Goal: Complete application form

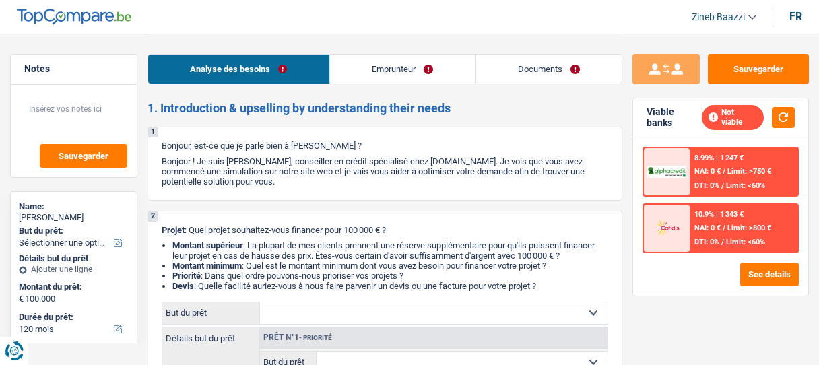
select select "120"
select select "mutuality"
select select "mutualityIndemnity"
select select "ownerWithoutMortgage"
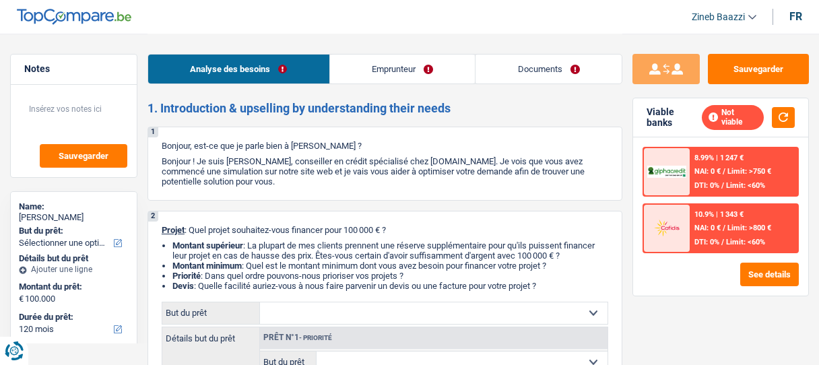
select select "120"
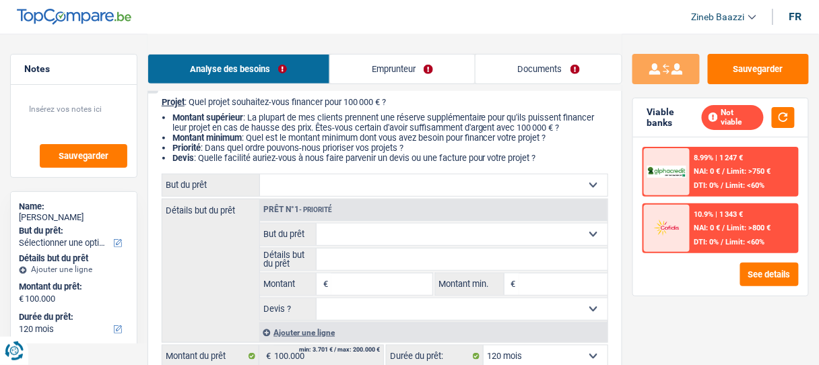
scroll to position [162, 0]
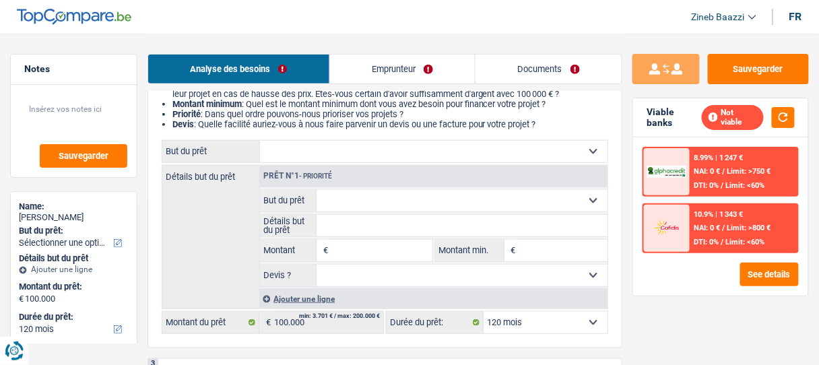
click at [305, 160] on select "Confort maison: meubles, textile, peinture, électroménager, outillage non-profe…" at bounding box center [434, 152] width 348 height 22
click at [210, 39] on div "Analyse des besoins Emprunteur Documents" at bounding box center [385, 62] width 475 height 57
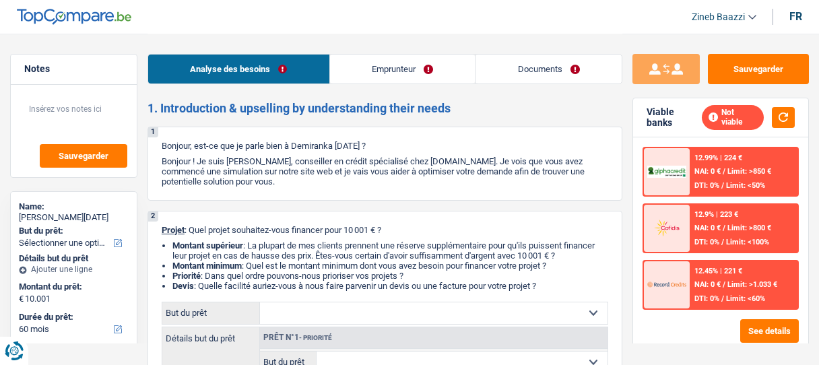
select select "60"
select select "retired"
select select "pension"
select select "60"
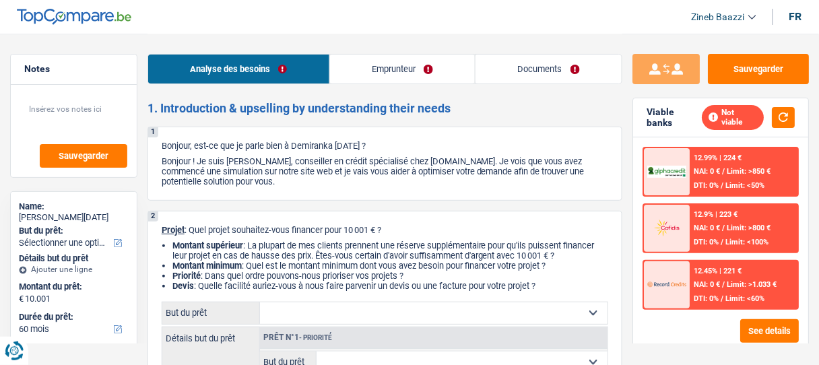
drag, startPoint x: 278, startPoint y: 158, endPoint x: 321, endPoint y: 179, distance: 47.9
click at [321, 179] on p "Bonjour ! Je suis [PERSON_NAME], conseiller en crédit spécialisé chez [DOMAIN_N…" at bounding box center [385, 171] width 447 height 30
click at [321, 182] on p "Bonjour ! Je suis [PERSON_NAME], conseiller en crédit spécialisé chez [DOMAIN_N…" at bounding box center [385, 171] width 447 height 30
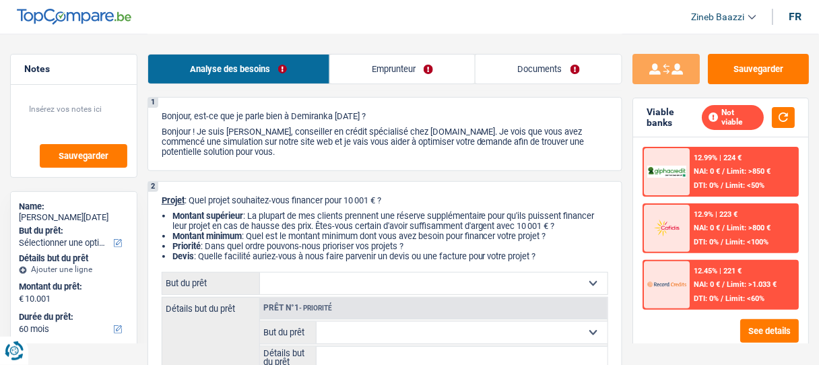
scroll to position [54, 0]
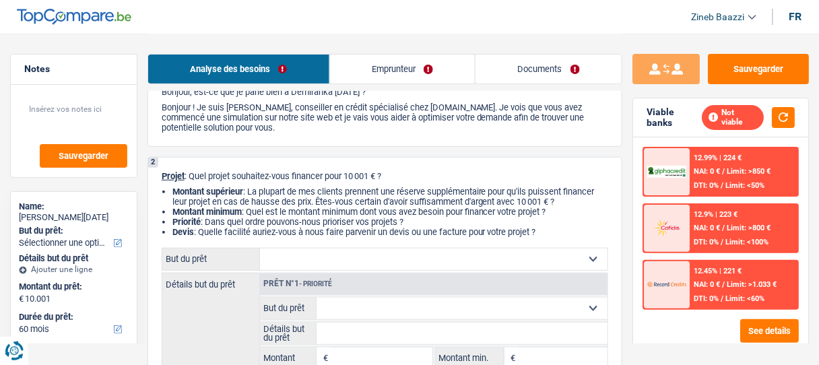
click at [286, 253] on select "Confort maison: meubles, textile, peinture, électroménager, outillage non-profe…" at bounding box center [434, 260] width 348 height 22
select select "medical"
click at [260, 249] on select "Confort maison: meubles, textile, peinture, électroménager, outillage non-profe…" at bounding box center [434, 260] width 348 height 22
select select "medical"
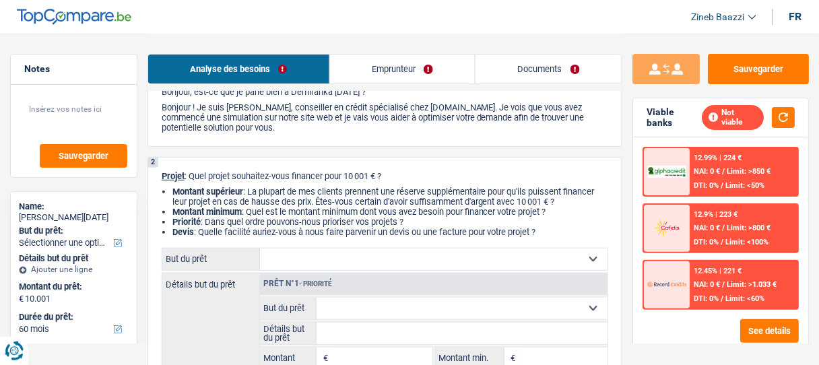
type input "10.001"
select select "medical"
type input "10.001"
select select "medical"
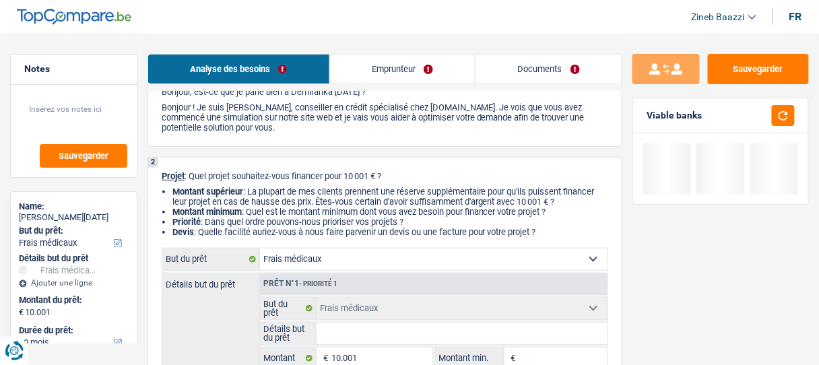
click at [350, 323] on input "Détails but du prêt" at bounding box center [462, 334] width 291 height 22
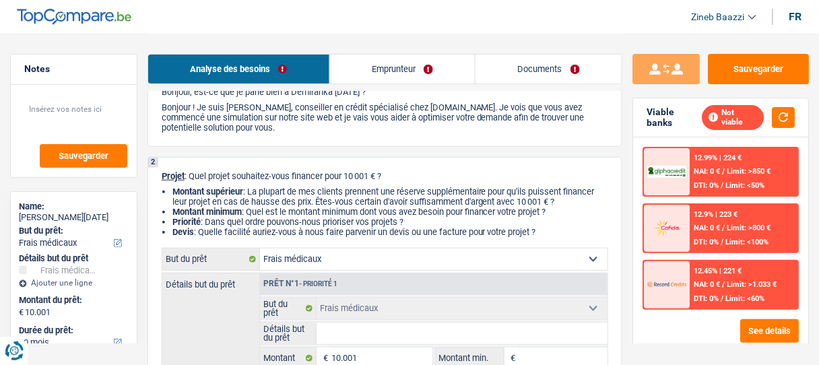
type input "P"
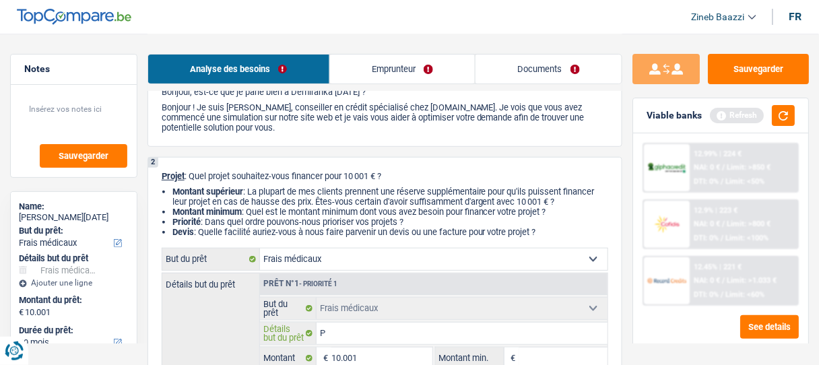
type input "PO"
type input "POU"
type input "POUR"
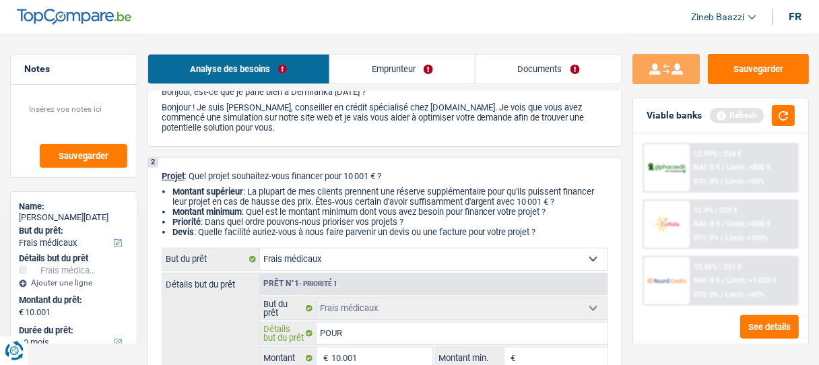
type input "POUR"
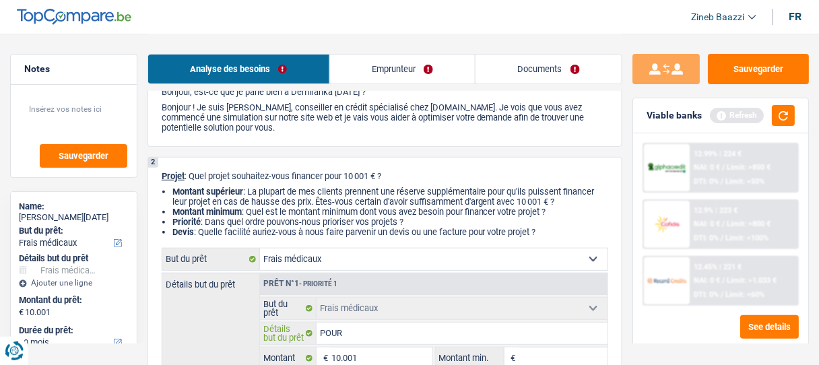
type input "POU"
type input "PO"
type input "P"
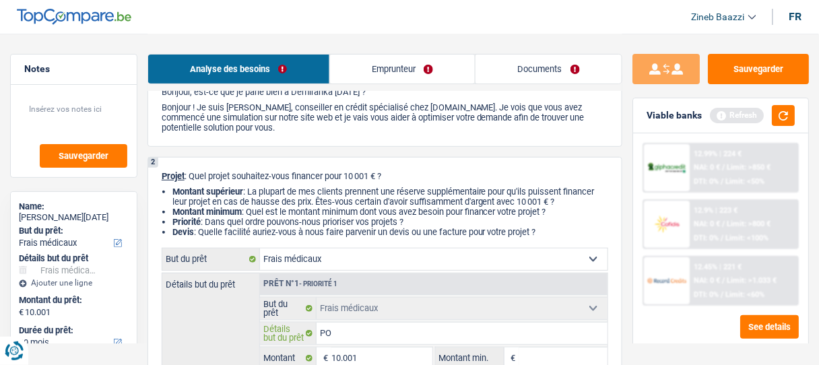
type input "P"
type input "Po"
type input "Pou"
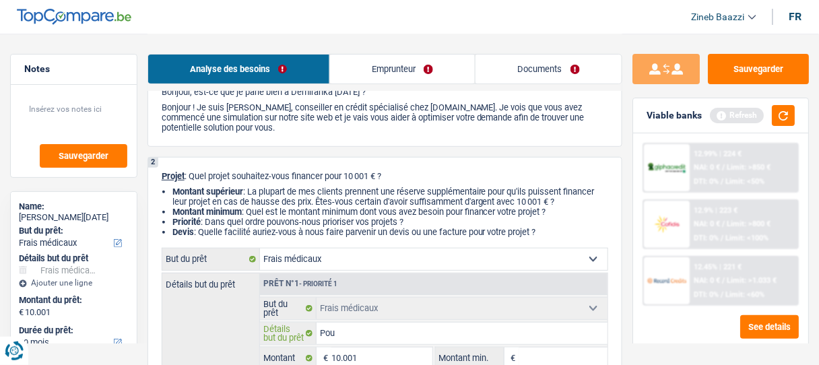
type input "Pour"
type input "Pour p"
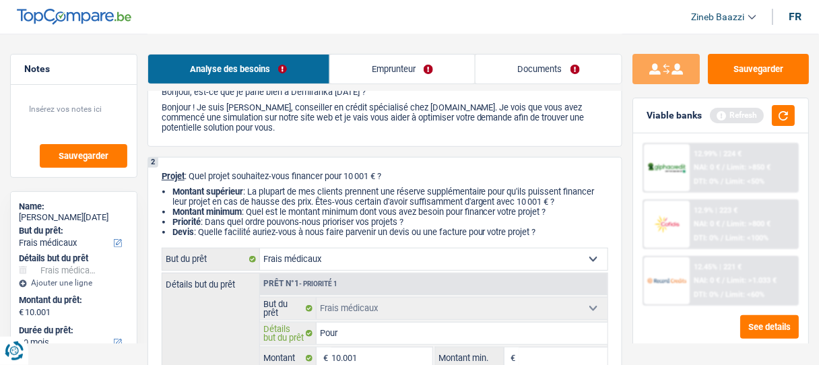
type input "Pour p"
type input "Pour pa"
type input "Pour par"
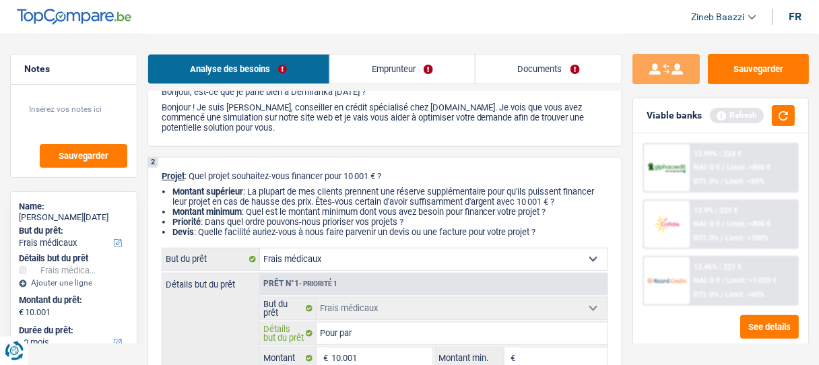
type input "Pour pary"
type input "Pour parye"
type input "Pour pary"
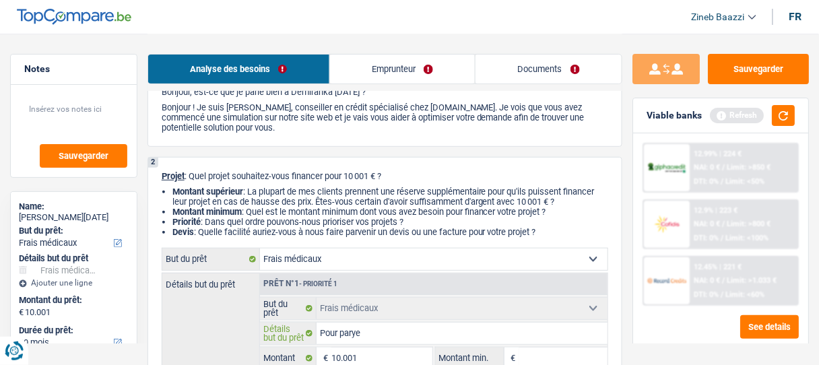
type input "Pour pary"
type input "Pour par"
type input "Pour pa"
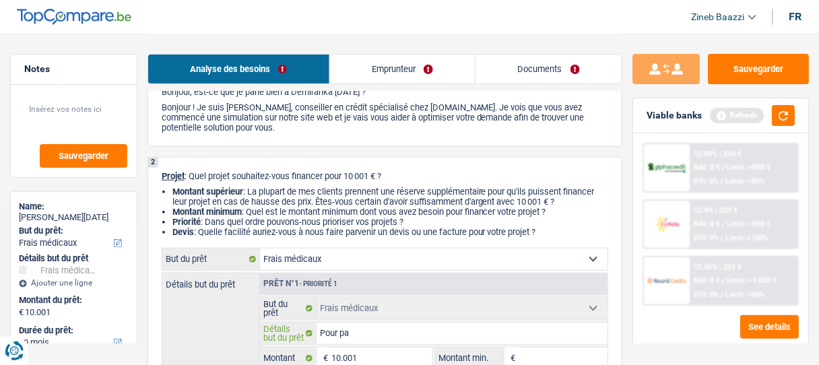
type input "Pour pay"
type input "Pour paye"
type input "Pour payer"
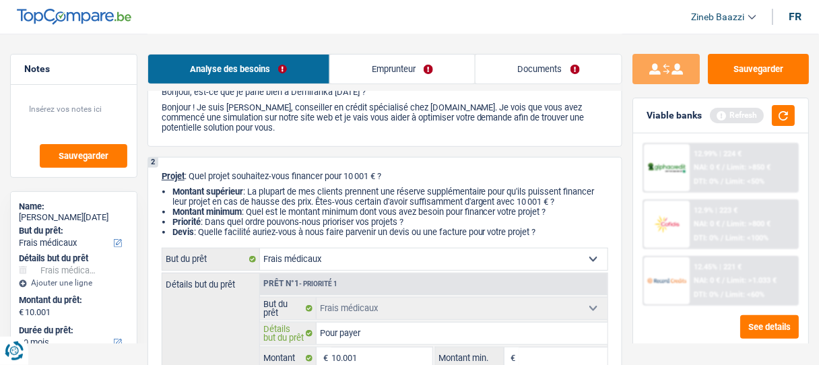
type input "Pour payer"
type input "Pour payer d"
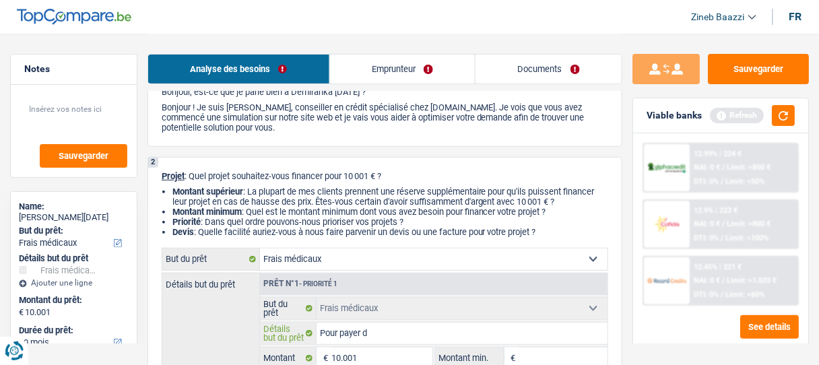
type input "Pour payer de"
type input "Pour payer des"
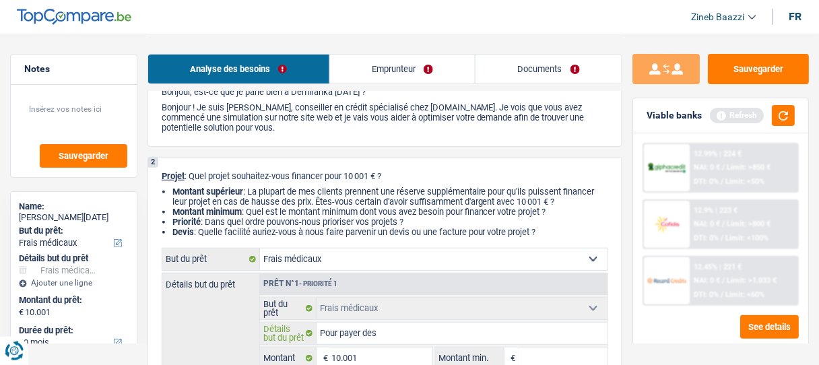
type input "Pour payer des"
type input "Pour payer des f"
type input "Pour payer des fa"
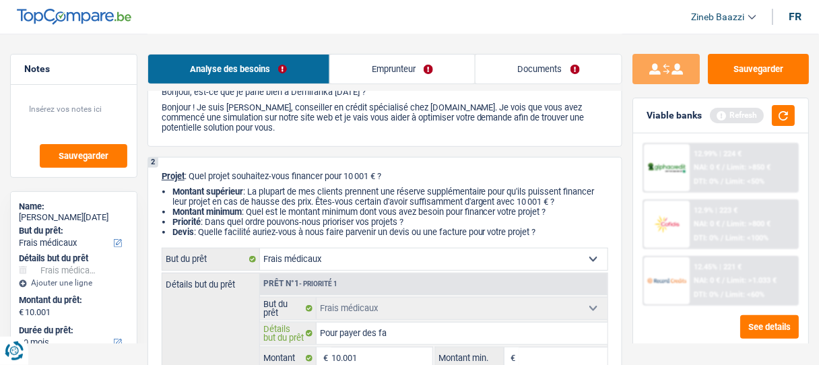
type input "Pour payer des fac"
type input "Pour payer des fact"
type input "Pour payer des factu"
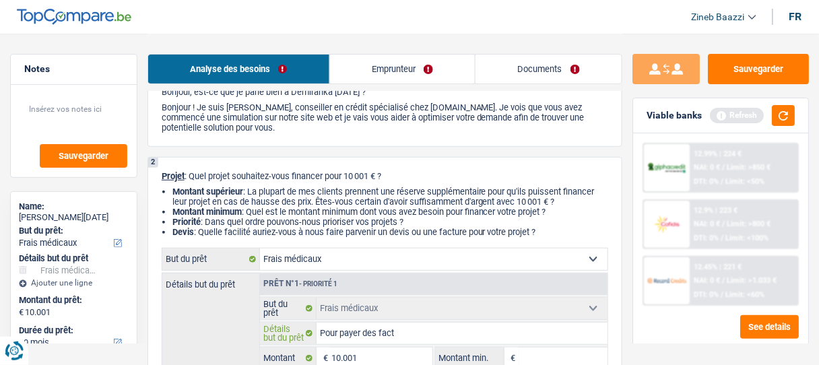
type input "Pour payer des factu"
type input "Pour payer des factur"
type input "Pour payer des facture"
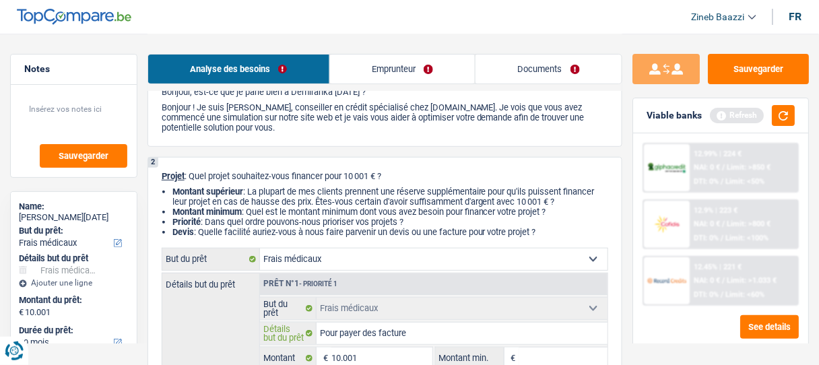
type input "Pour payer des factures"
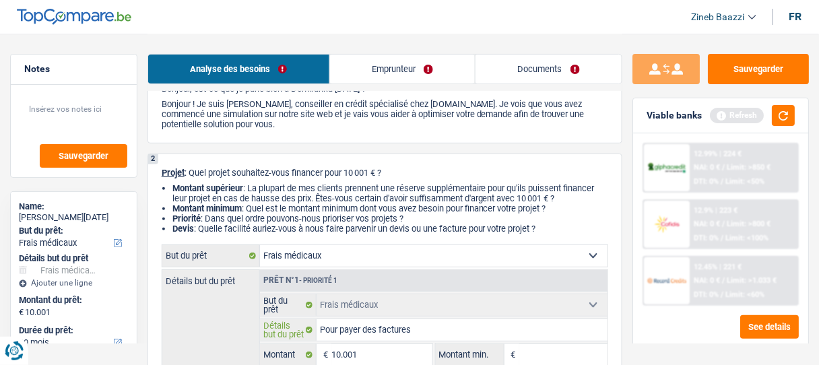
scroll to position [270, 0]
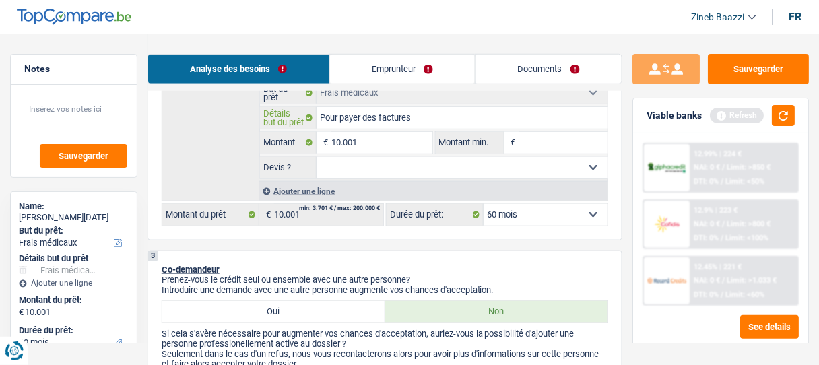
type input "Pour payer des factures"
click at [542, 140] on input "Montant min." at bounding box center [564, 143] width 88 height 22
click at [394, 137] on input "10.001" at bounding box center [382, 143] width 100 height 22
click at [365, 145] on input "10.001" at bounding box center [382, 143] width 100 height 22
click at [363, 142] on input "10.001" at bounding box center [382, 143] width 100 height 22
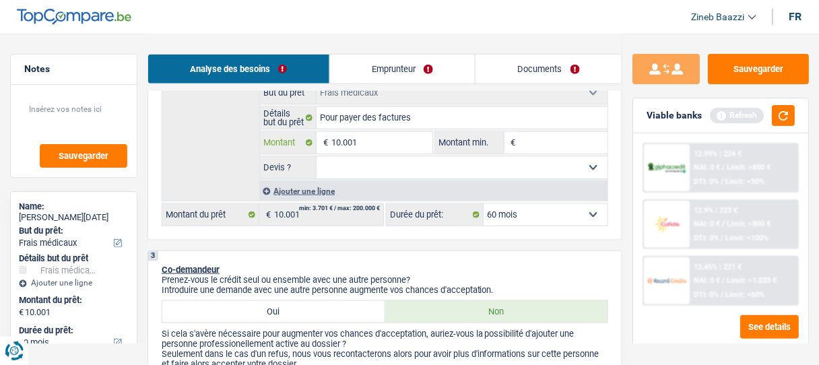
click at [363, 142] on input "10.001" at bounding box center [382, 143] width 100 height 22
type input "1"
type input "10"
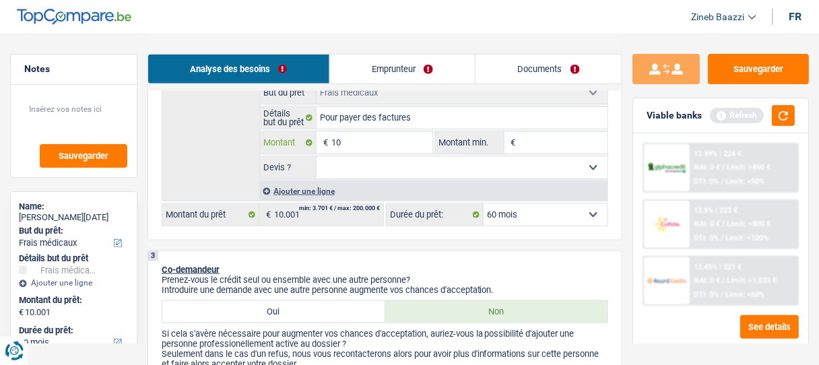
type input "100"
type input "1.000"
type input "100"
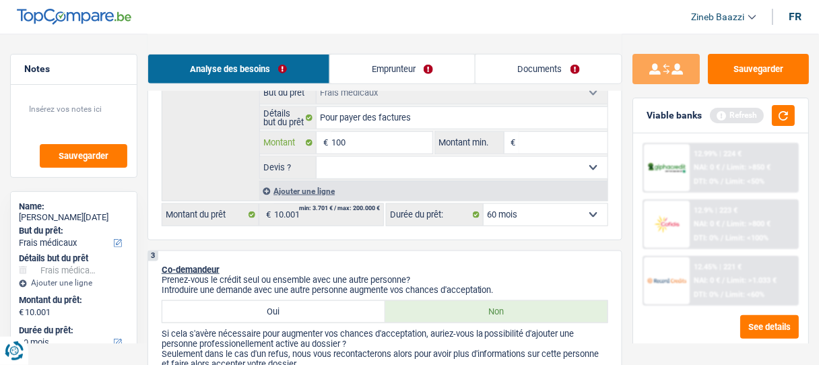
type input "100"
type input "10"
type input "101"
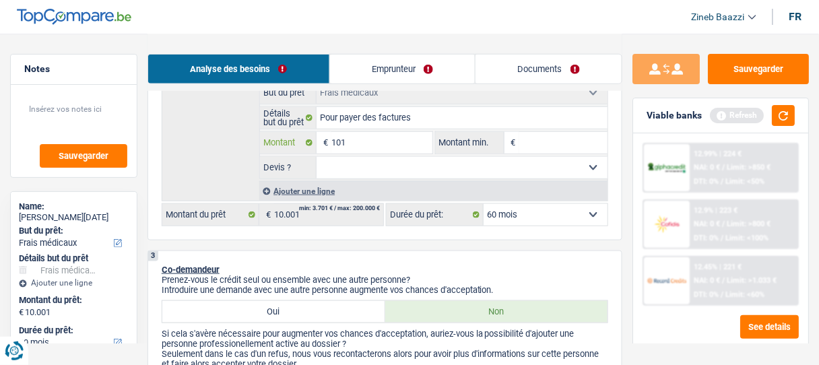
type input "1.010"
type input "10.100"
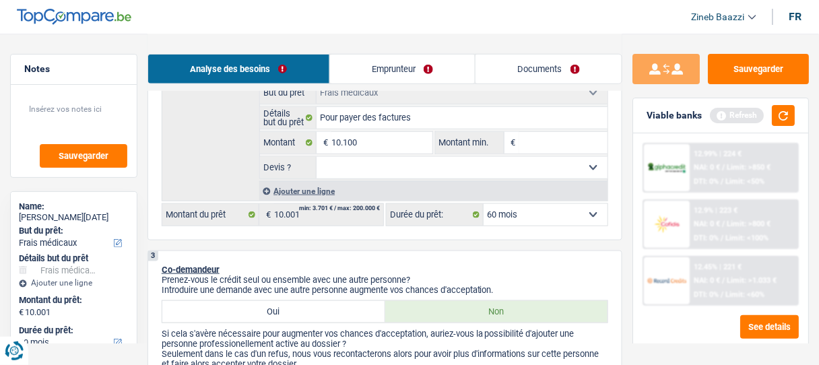
type input "10.100"
click at [539, 135] on input "Montant min." at bounding box center [564, 143] width 88 height 22
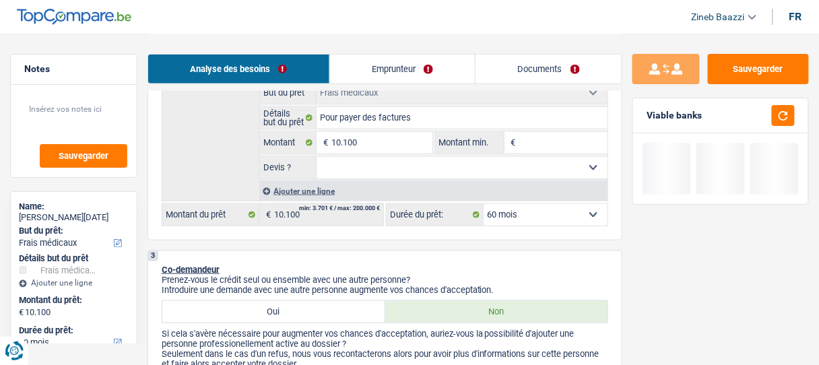
type input "1"
type input "10"
type input "101"
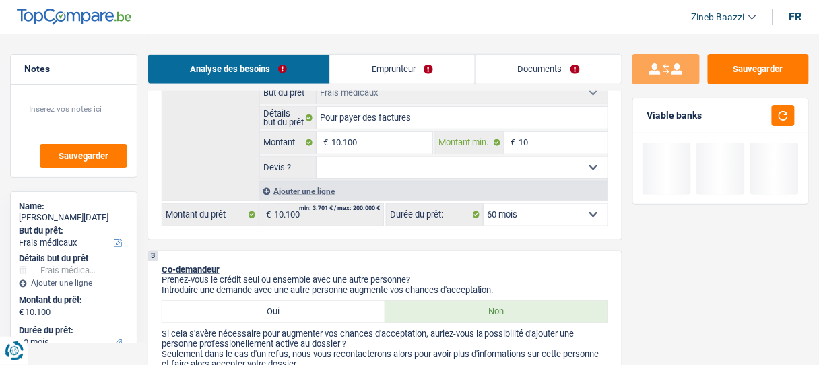
type input "101"
type input "1.010"
type input "10.100"
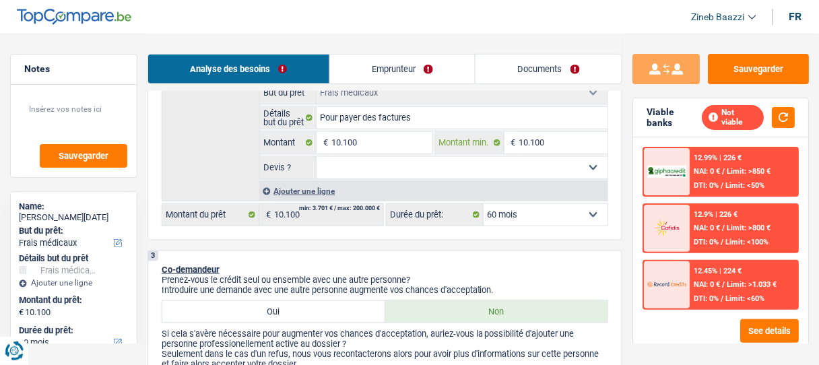
type input "10.100"
click at [491, 164] on select "Oui Non Non répondu Sélectionner une option" at bounding box center [462, 168] width 291 height 22
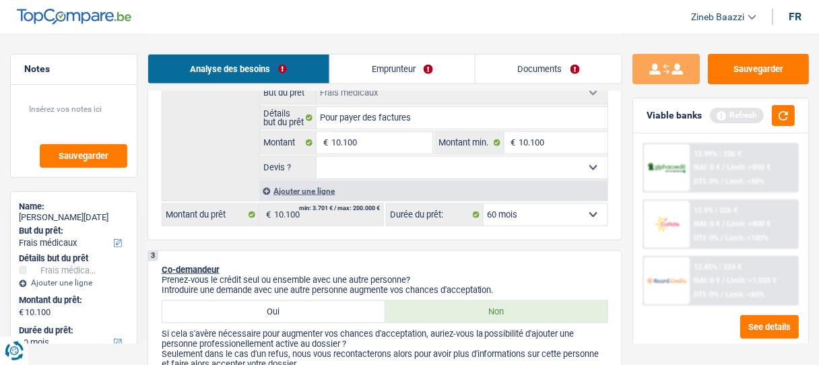
select select "yes"
click at [317, 157] on select "Oui Non Non répondu Sélectionner une option" at bounding box center [462, 168] width 291 height 22
select select "yes"
drag, startPoint x: 522, startPoint y: 167, endPoint x: 518, endPoint y: 176, distance: 9.9
click at [522, 167] on select "Oui Non Non répondu Sélectionner une option" at bounding box center [462, 168] width 291 height 22
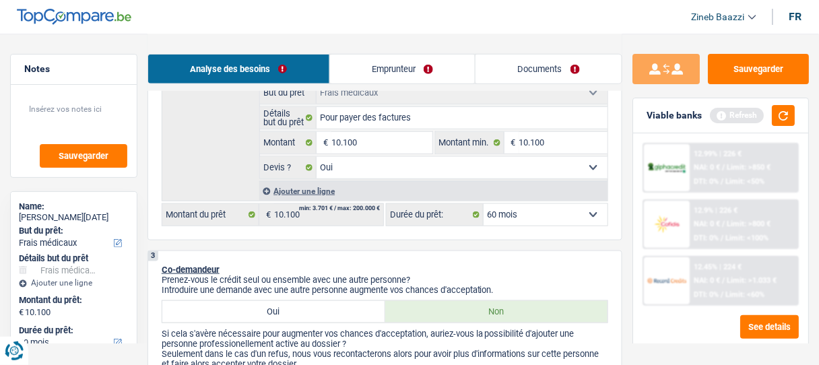
select select "false"
click at [317, 157] on select "Oui Non Non répondu Sélectionner une option" at bounding box center [462, 168] width 291 height 22
select select "false"
click at [784, 121] on button "button" at bounding box center [783, 115] width 23 height 21
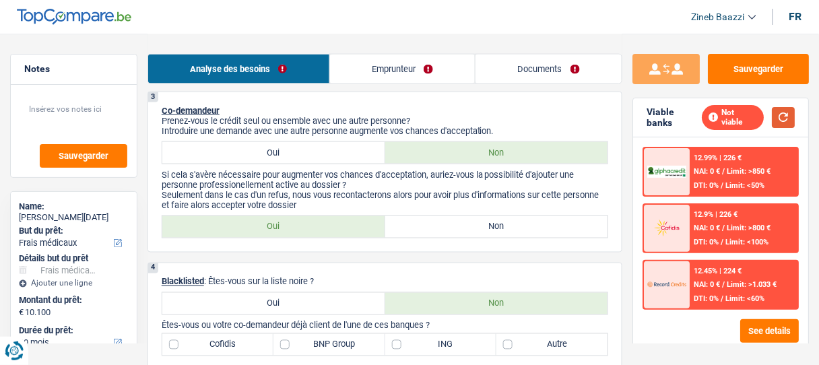
scroll to position [485, 0]
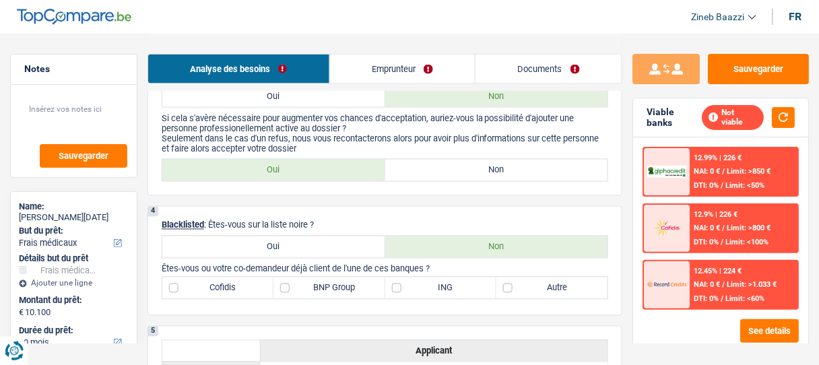
click at [425, 170] on label "Non" at bounding box center [496, 171] width 223 height 22
click at [425, 170] on input "Non" at bounding box center [496, 171] width 223 height 22
radio input "true"
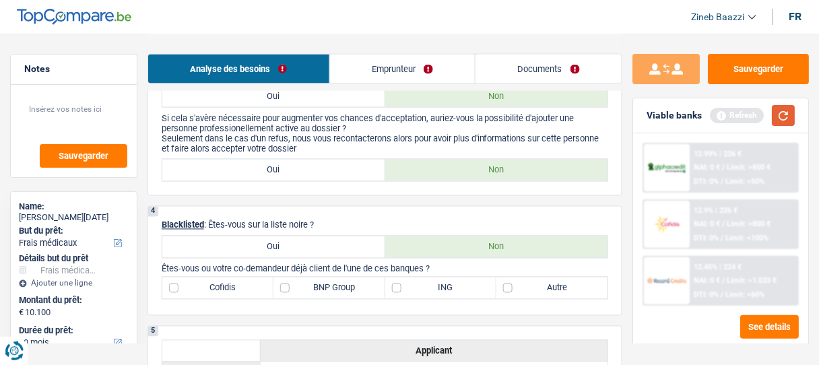
click at [784, 119] on button "button" at bounding box center [783, 115] width 23 height 21
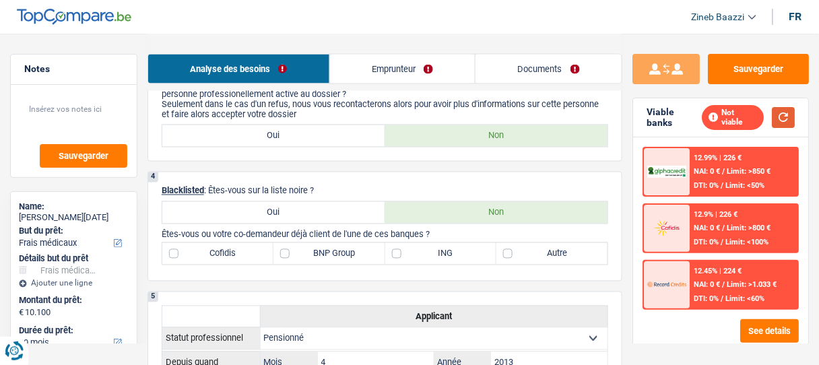
scroll to position [539, 0]
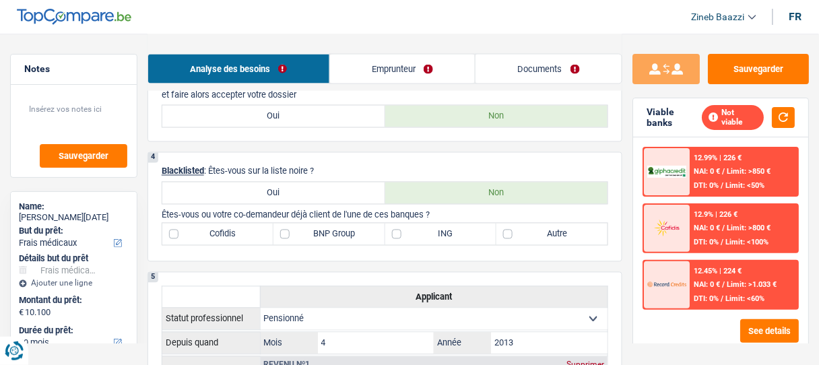
click at [539, 240] on label "Autre" at bounding box center [552, 235] width 111 height 22
click at [539, 240] on input "Autre" at bounding box center [552, 235] width 111 height 22
checkbox input "true"
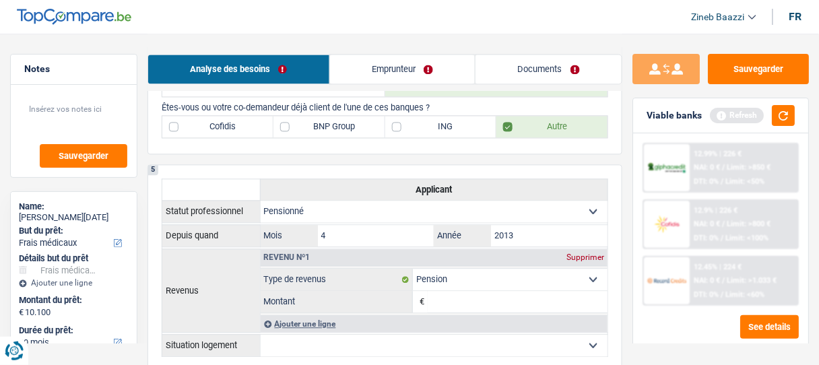
scroll to position [701, 0]
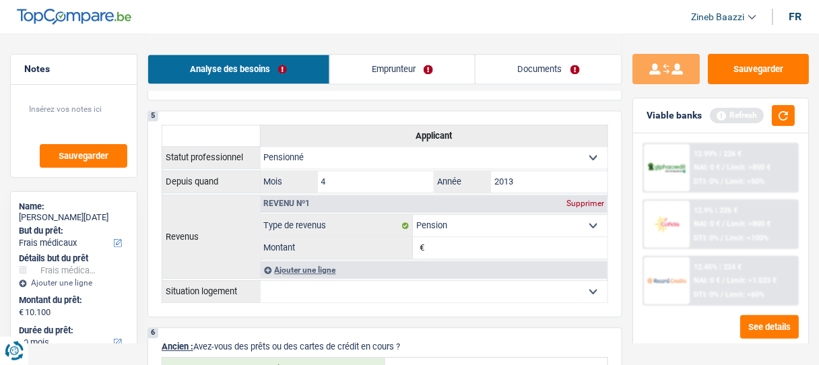
click at [381, 75] on link "Emprunteur" at bounding box center [403, 69] width 146 height 29
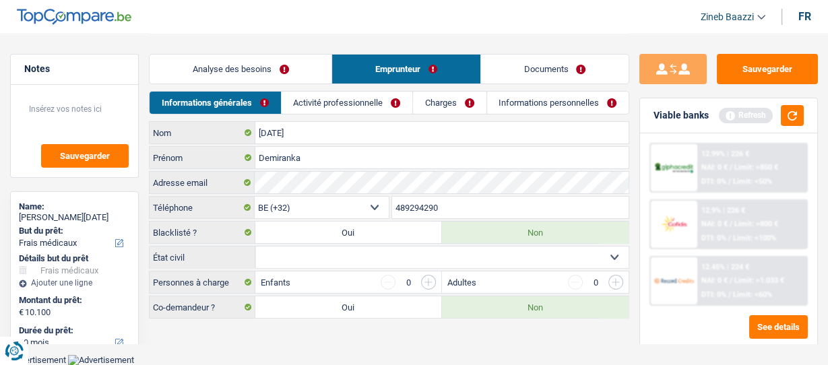
click at [319, 251] on select "Célibataire Marié(e) Cohabitant(e) légal(e) Divorcé(e) Veuf(ve) Séparé (de fait…" at bounding box center [441, 258] width 373 height 22
select select "divorced"
click at [255, 247] on select "Célibataire Marié(e) Cohabitant(e) légal(e) Divorcé(e) Veuf(ve) Séparé (de fait…" at bounding box center [441, 258] width 373 height 22
click at [271, 333] on main "Notes Sauvegarder Name: Demiranka Ramadan But du prêt: Confort maison: meubles,…" at bounding box center [414, 177] width 828 height 354
click at [787, 123] on button "button" at bounding box center [792, 115] width 23 height 21
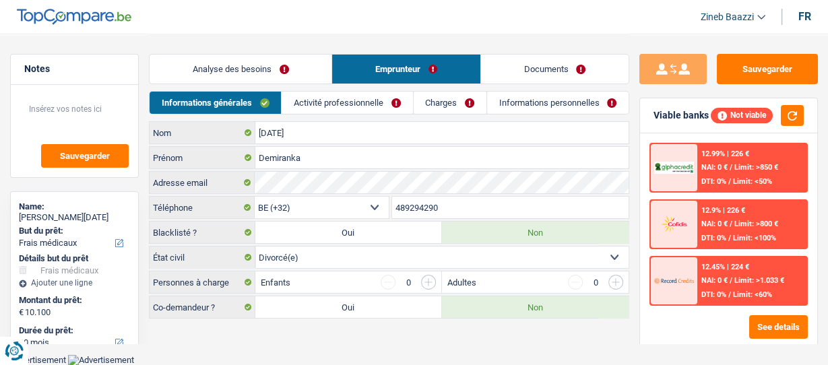
click at [312, 95] on link "Activité professionnelle" at bounding box center [347, 103] width 131 height 22
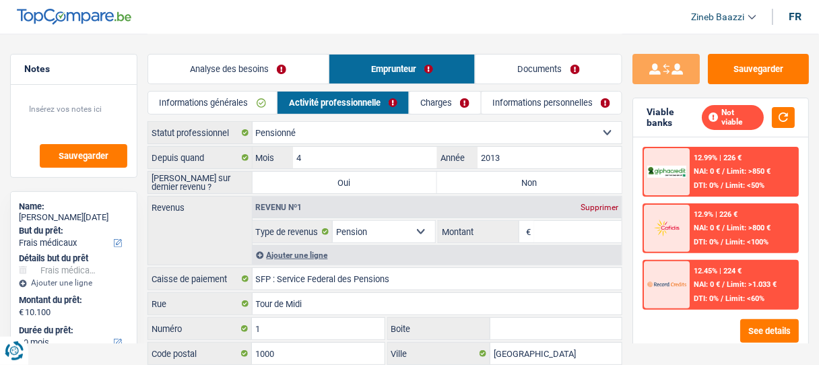
click at [443, 181] on label "Non" at bounding box center [529, 183] width 185 height 22
click at [443, 181] on input "Non" at bounding box center [529, 183] width 185 height 22
radio input "true"
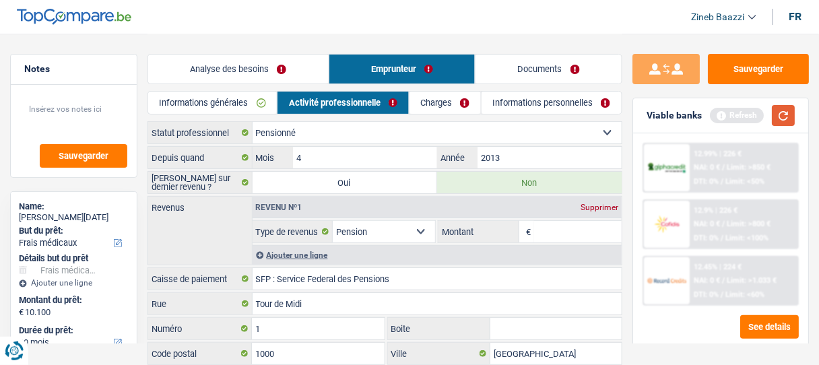
click at [775, 116] on button "button" at bounding box center [783, 115] width 23 height 21
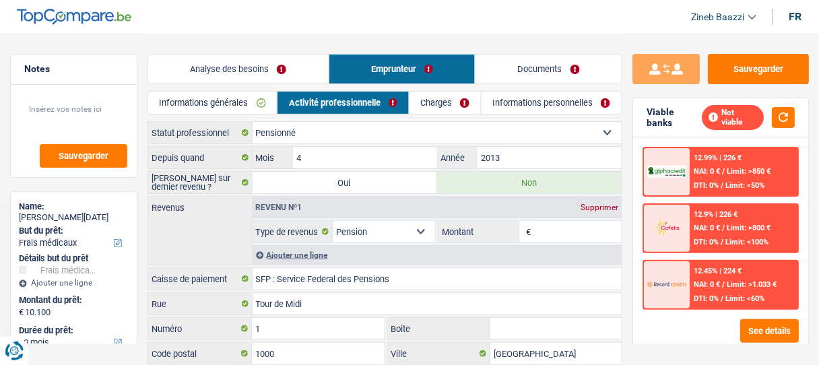
click at [541, 226] on input "Montant" at bounding box center [578, 232] width 88 height 22
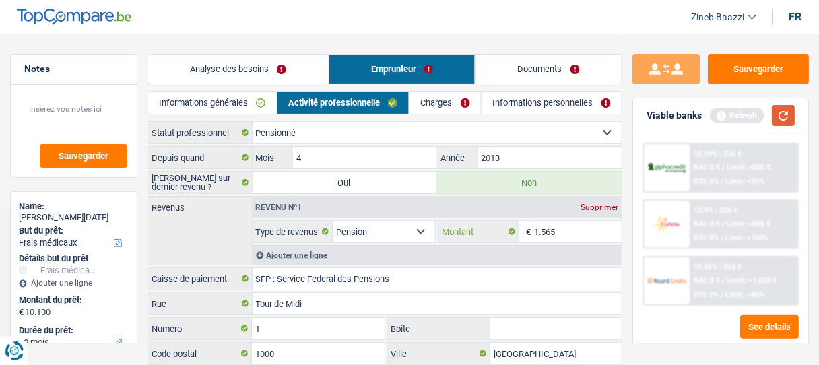
type input "1.565"
click at [790, 121] on button "button" at bounding box center [783, 115] width 23 height 21
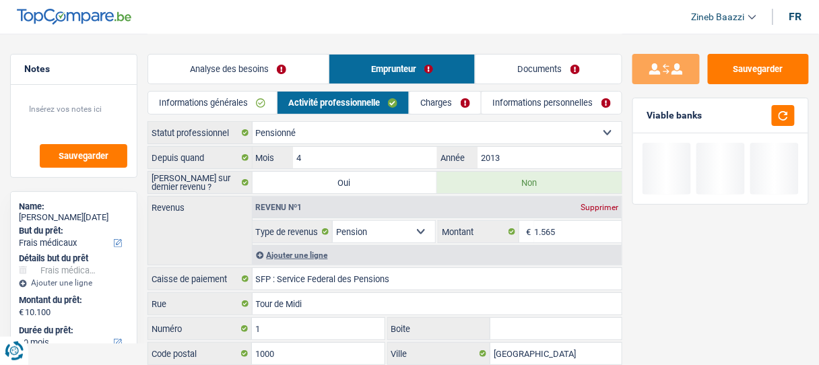
click at [290, 253] on div "Ajouter une ligne" at bounding box center [438, 255] width 370 height 20
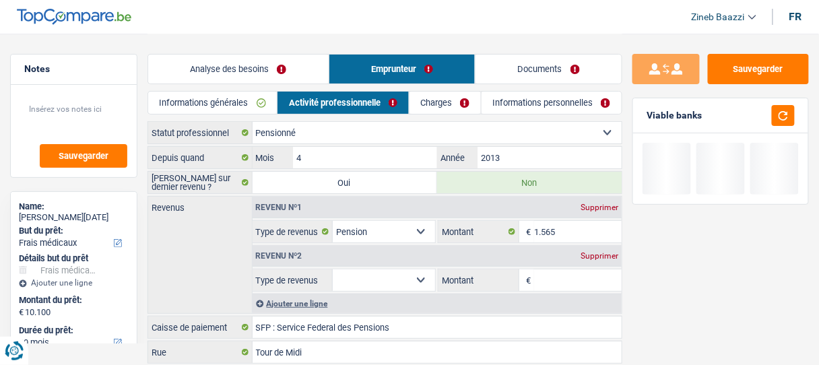
click at [360, 272] on select "Allocation d'handicap Allocations chômage Allocations familiales Chèques repas …" at bounding box center [384, 281] width 102 height 22
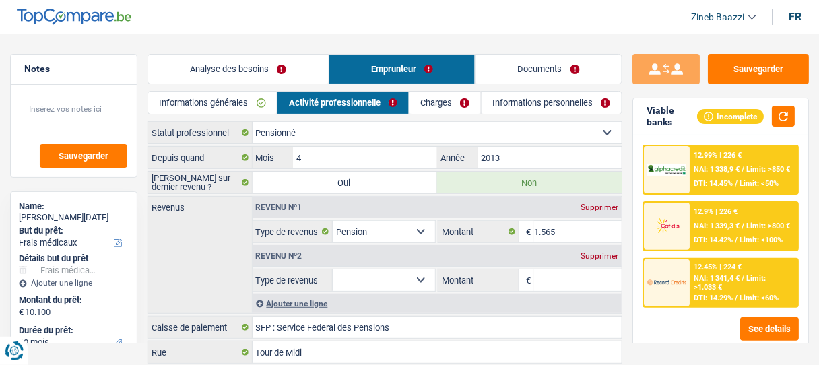
select select "mutualityIndemnity"
click at [333, 270] on select "Allocation d'handicap Allocations chômage Allocations familiales Chèques repas …" at bounding box center [384, 281] width 102 height 22
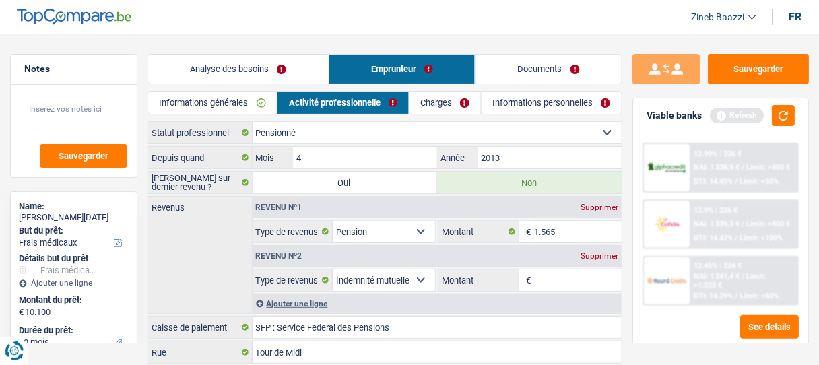
click at [551, 284] on input "Montant" at bounding box center [578, 281] width 88 height 22
type input "140"
click at [317, 300] on div "Ajouter une ligne" at bounding box center [438, 304] width 370 height 20
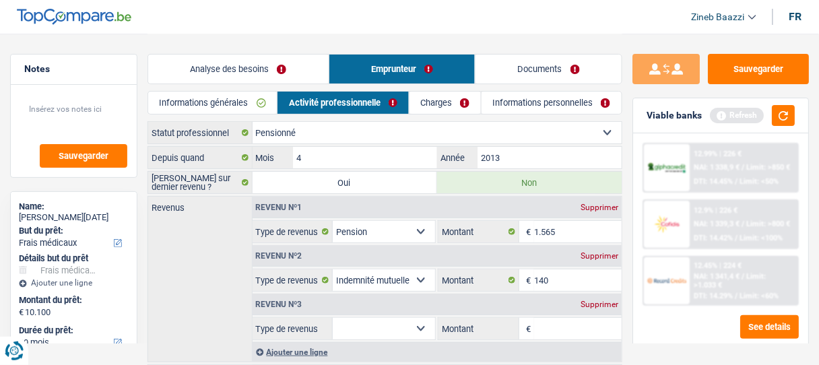
click at [361, 328] on select "Allocation d'handicap Allocations chômage Allocations familiales Chèques repas …" at bounding box center [384, 329] width 102 height 22
select select "mutualityIndemnity"
click at [333, 318] on select "Allocation d'handicap Allocations chômage Allocations familiales Chèques repas …" at bounding box center [384, 329] width 102 height 22
click at [552, 332] on input "Montant" at bounding box center [578, 329] width 88 height 22
type input "516"
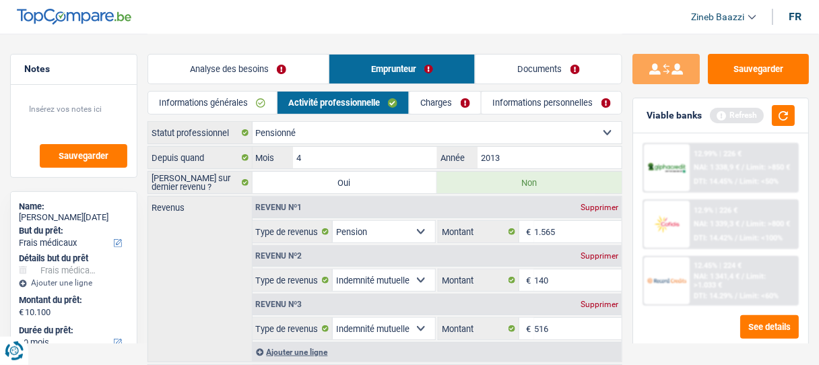
click at [237, 299] on div "Revenus Revenu nº1 Supprimer Allocation d'handicap Allocations chômage Allocati…" at bounding box center [385, 279] width 475 height 166
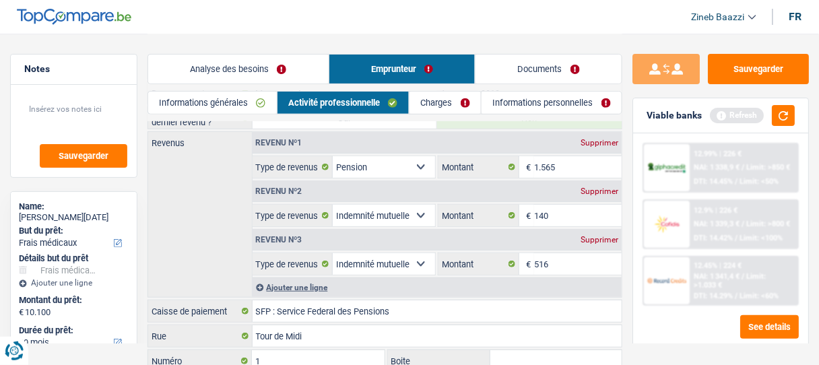
scroll to position [162, 0]
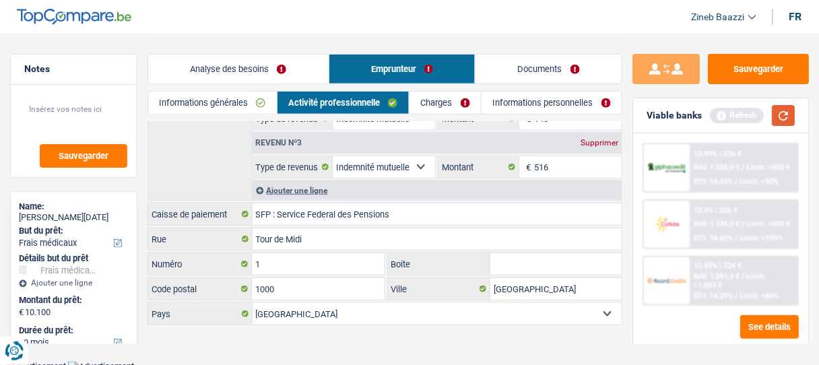
click at [790, 117] on button "button" at bounding box center [783, 115] width 23 height 21
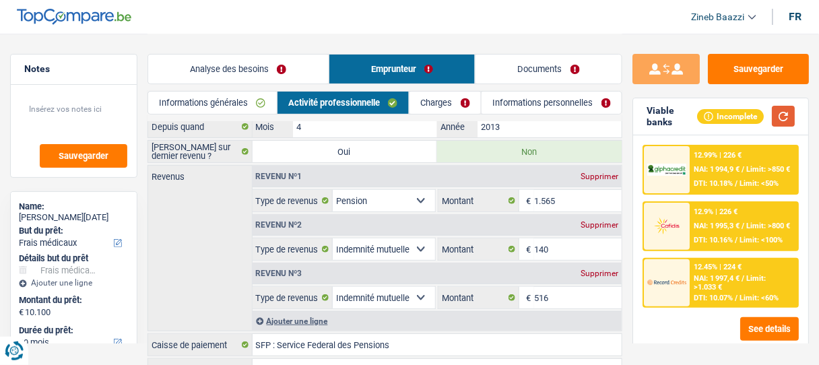
scroll to position [0, 0]
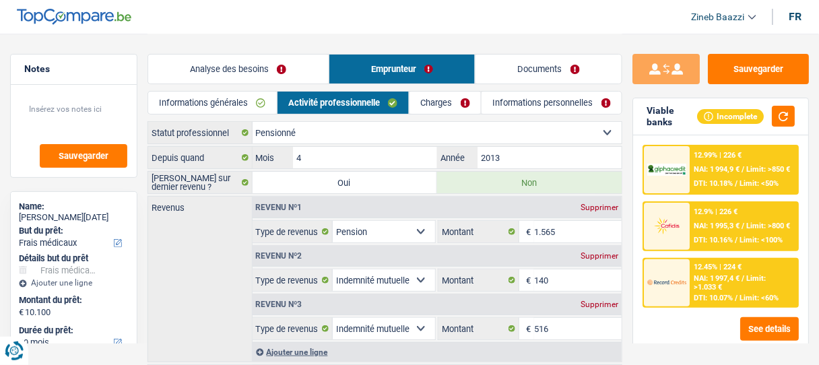
click at [445, 100] on link "Charges" at bounding box center [445, 103] width 71 height 22
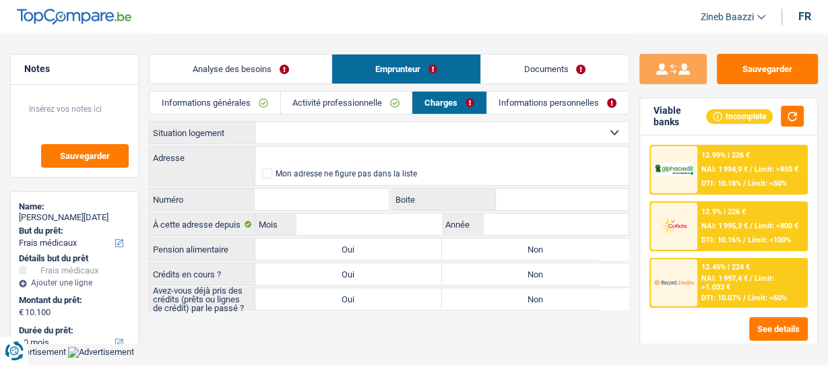
click at [291, 137] on select "Locataire Propriétaire avec prêt hypothécaire Propriétaire sans prêt hypothécai…" at bounding box center [441, 133] width 373 height 22
click at [281, 130] on select "Locataire Propriétaire avec prêt hypothécaire Propriétaire sans prêt hypothécai…" at bounding box center [441, 133] width 373 height 22
click at [235, 170] on div "Adresse Tous les champs sont obligatoires. Veuillez introduire votre adresse et…" at bounding box center [389, 166] width 480 height 40
click at [273, 163] on input "Adresse" at bounding box center [441, 158] width 373 height 22
type input "R"
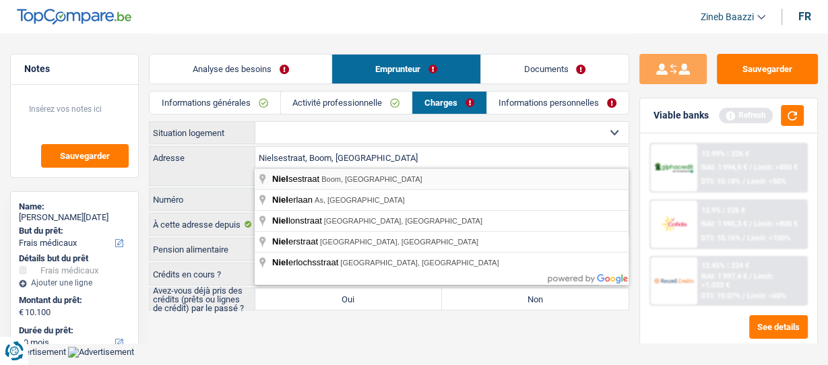
type input "Nielsestraat, 2850, Boom, BE"
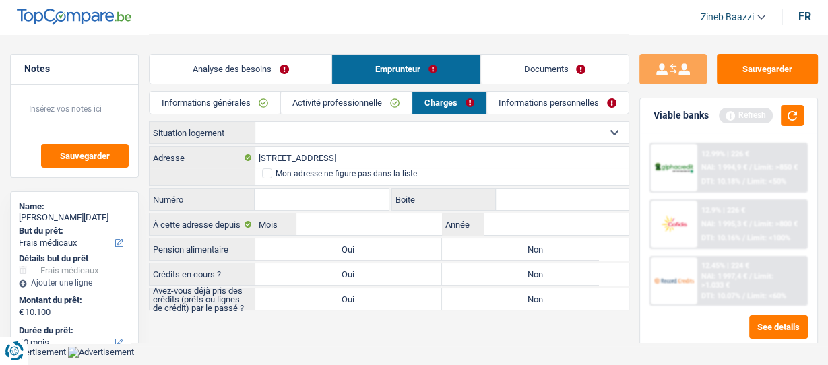
click at [296, 201] on input "Numéro" at bounding box center [321, 200] width 133 height 22
type input "73"
click at [592, 201] on input "Boite" at bounding box center [562, 200] width 133 height 22
click at [311, 139] on select "Locataire Propriétaire avec prêt hypothécaire Propriétaire sans prêt hypothécai…" at bounding box center [441, 133] width 373 height 22
select select "rents"
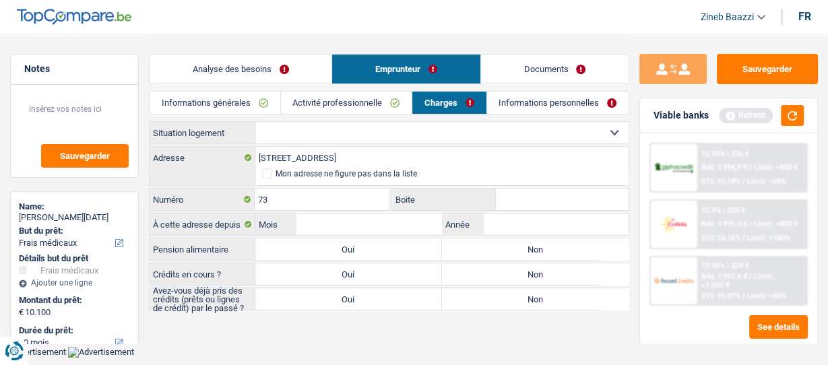
click at [255, 122] on select "Locataire Propriétaire avec prêt hypothécaire Propriétaire sans prêt hypothécai…" at bounding box center [441, 133] width 373 height 22
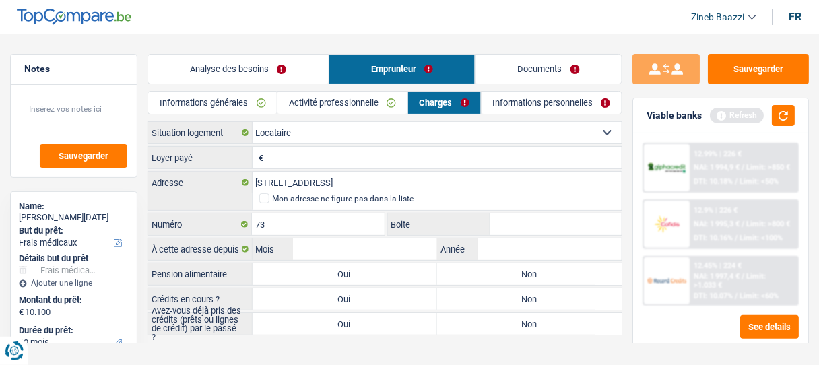
click at [288, 153] on input "Loyer payé" at bounding box center [445, 158] width 355 height 22
type input "250"
click at [782, 111] on button "button" at bounding box center [783, 115] width 23 height 21
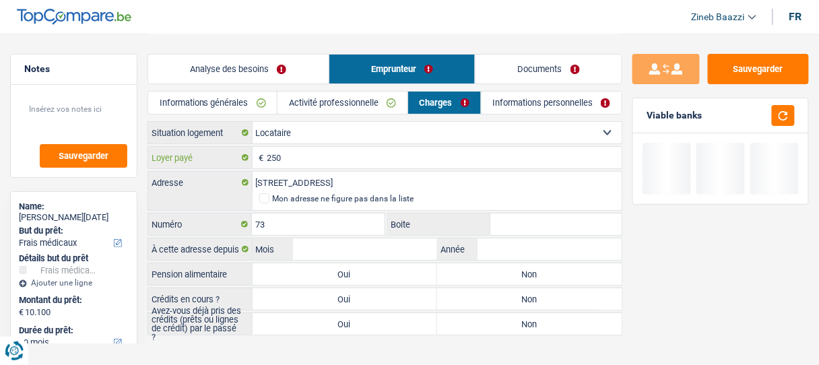
click at [296, 156] on input "250" at bounding box center [445, 158] width 355 height 22
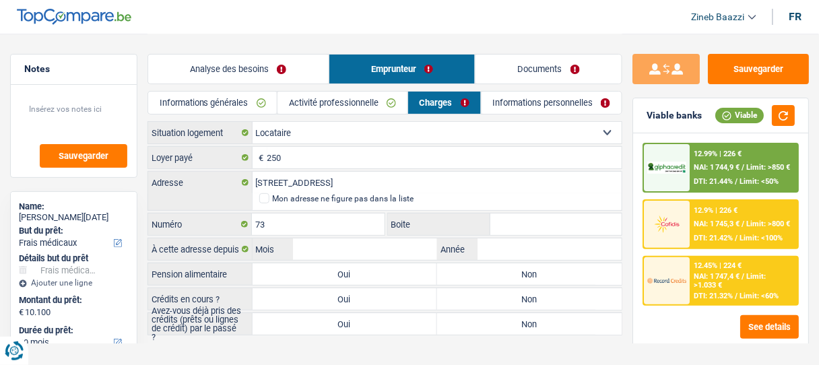
click at [482, 32] on header "Zineb Baazzi Se déconnecter fr" at bounding box center [409, 17] width 819 height 34
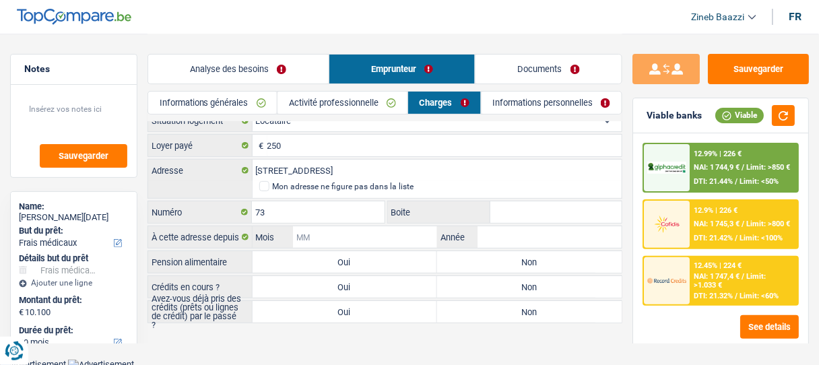
click at [332, 241] on input "Mois" at bounding box center [365, 237] width 144 height 22
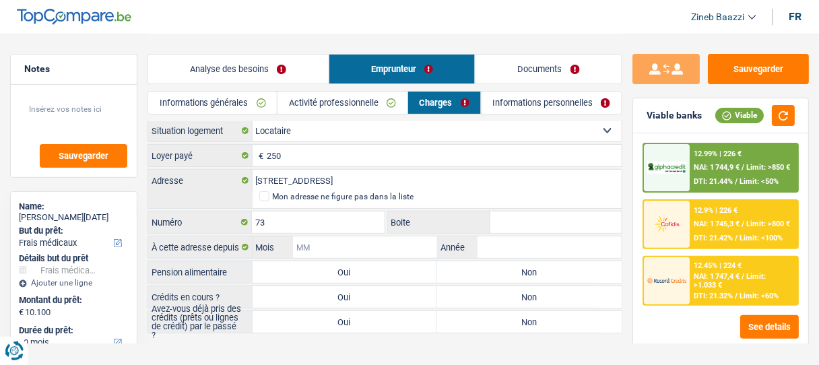
scroll to position [0, 0]
click at [331, 249] on input "Mois" at bounding box center [365, 250] width 144 height 22
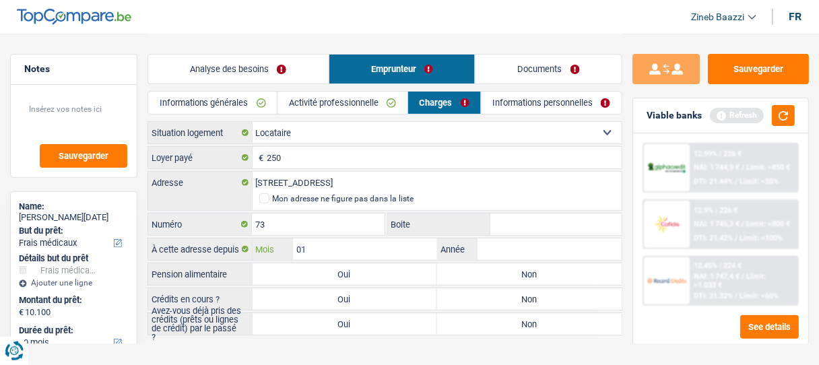
click at [331, 249] on input "01" at bounding box center [365, 250] width 144 height 22
type input "04"
type input "2025"
click at [469, 277] on label "Non" at bounding box center [529, 274] width 185 height 22
click at [469, 277] on input "Non" at bounding box center [529, 274] width 185 height 22
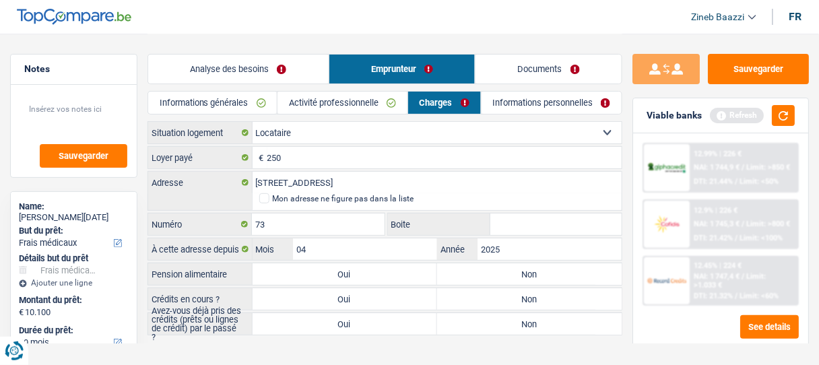
radio input "true"
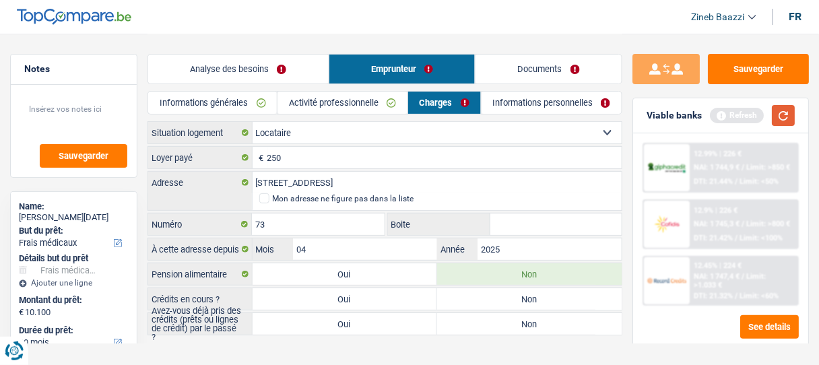
click at [792, 116] on button "button" at bounding box center [783, 115] width 23 height 21
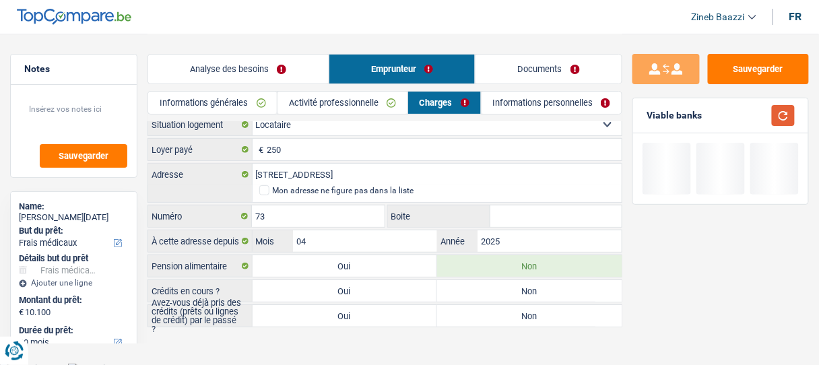
scroll to position [12, 0]
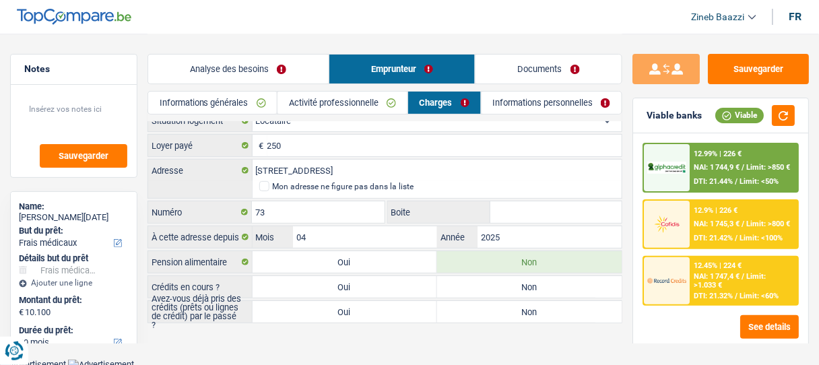
click at [481, 284] on label "Non" at bounding box center [529, 287] width 185 height 22
click at [481, 284] on input "Non" at bounding box center [529, 287] width 185 height 22
radio input "true"
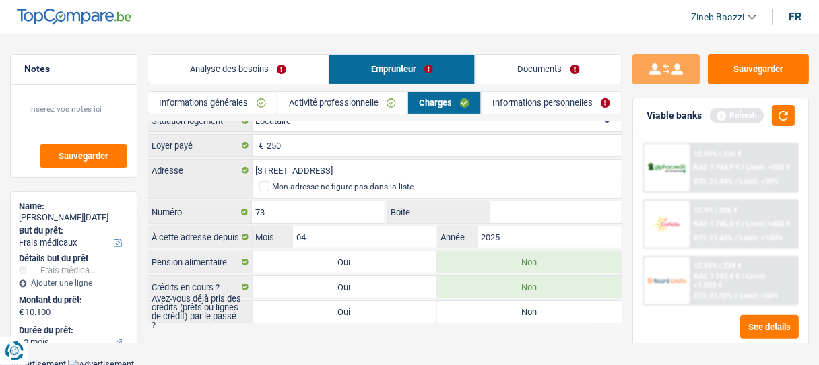
click at [367, 304] on label "Oui" at bounding box center [345, 312] width 185 height 22
click at [367, 304] on input "Oui" at bounding box center [345, 312] width 185 height 22
radio input "true"
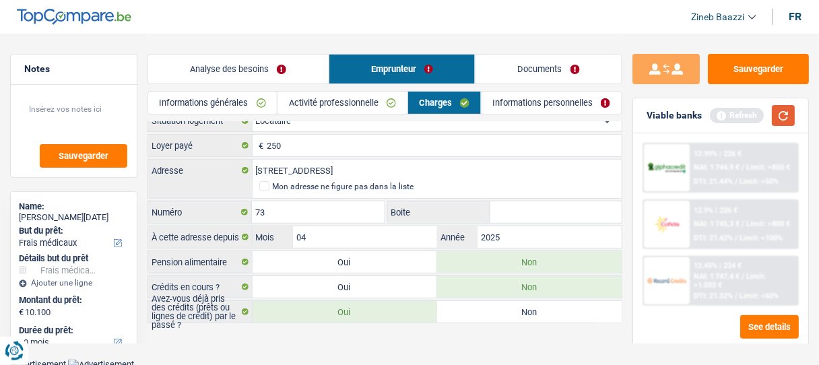
click at [787, 119] on button "button" at bounding box center [783, 115] width 23 height 21
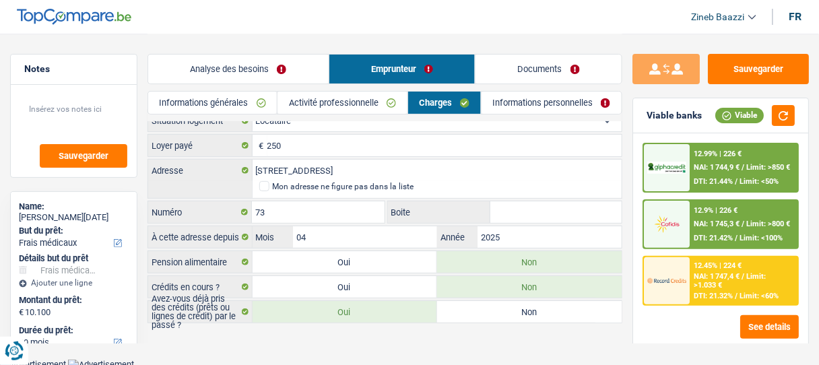
click at [515, 108] on link "Informations personnelles" at bounding box center [552, 103] width 140 height 22
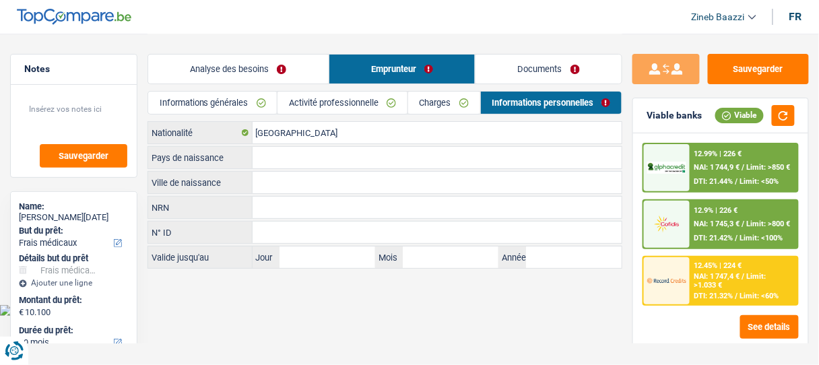
scroll to position [0, 0]
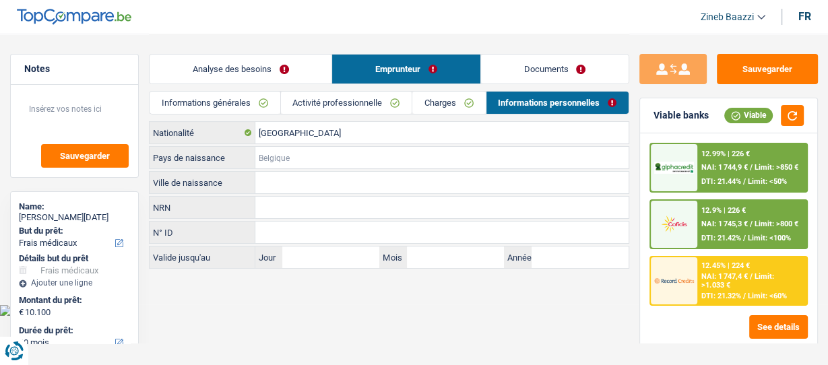
click at [265, 156] on input "Pays de naissance" at bounding box center [441, 158] width 373 height 22
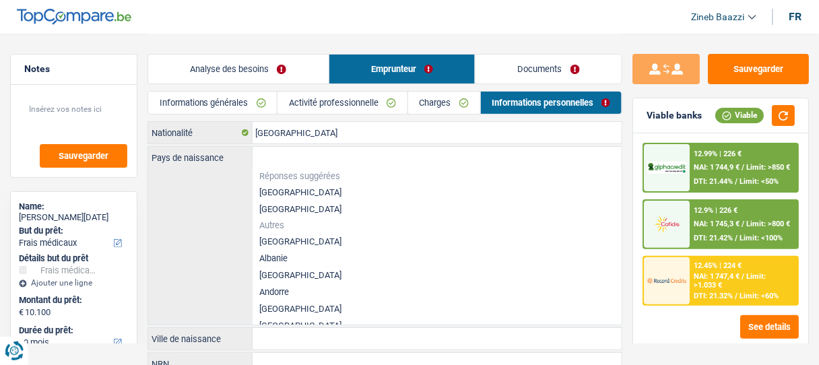
click at [264, 193] on li "[GEOGRAPHIC_DATA]" at bounding box center [438, 192] width 370 height 17
type input "[GEOGRAPHIC_DATA]"
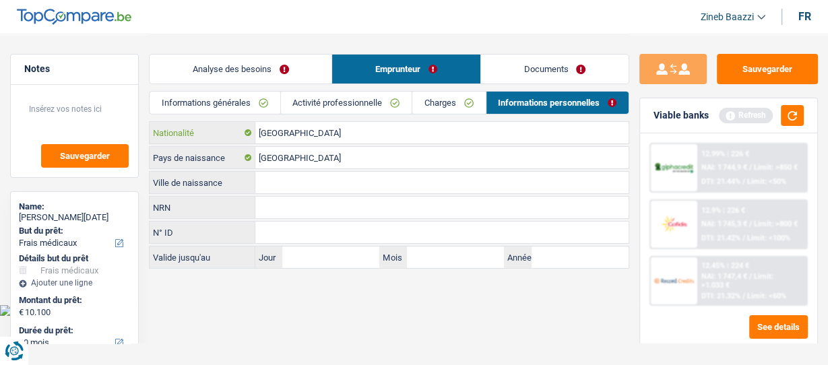
click at [284, 131] on input "[GEOGRAPHIC_DATA]" at bounding box center [441, 133] width 373 height 22
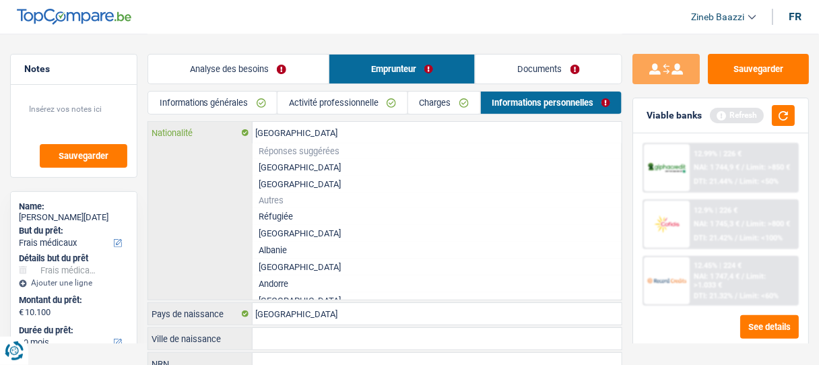
click at [289, 133] on input "[GEOGRAPHIC_DATA]" at bounding box center [438, 133] width 370 height 22
type input "B"
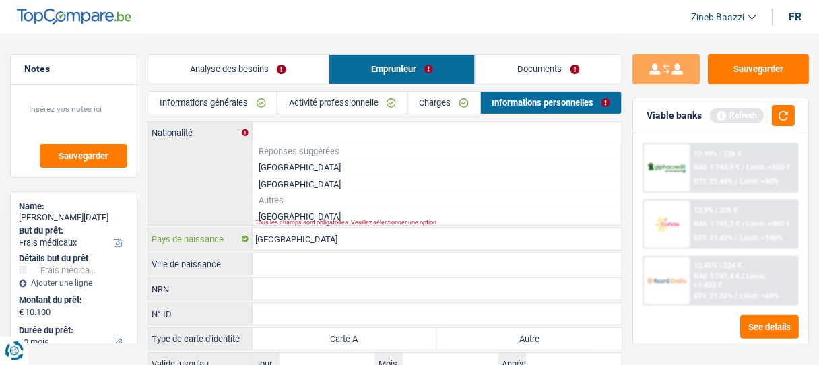
click at [311, 243] on input "[GEOGRAPHIC_DATA]" at bounding box center [438, 239] width 370 height 22
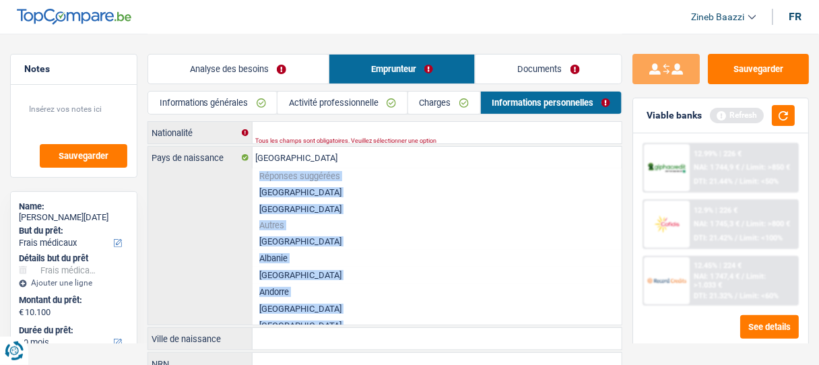
click at [311, 243] on li "Afghanistan" at bounding box center [438, 241] width 370 height 17
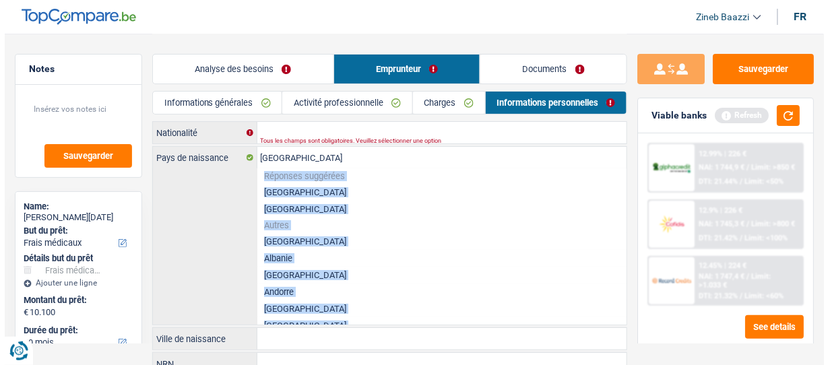
type input "Afghanistan"
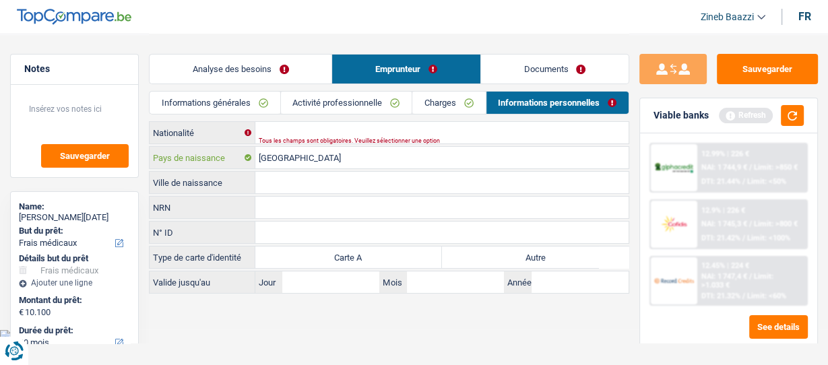
click at [305, 166] on input "Afghanistan" at bounding box center [441, 158] width 373 height 22
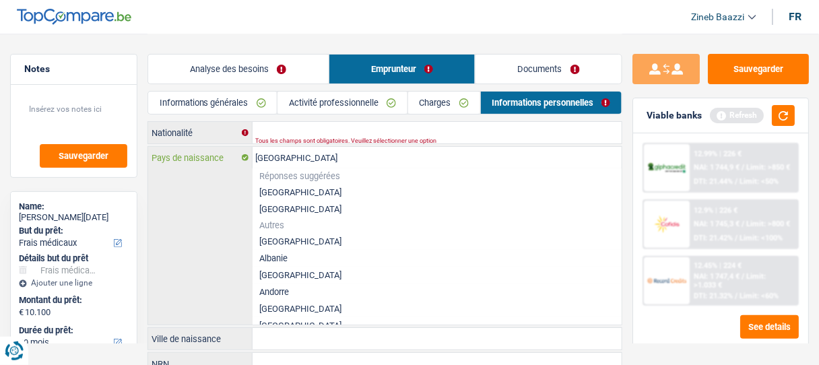
click at [305, 166] on input "Afghanistan" at bounding box center [438, 158] width 370 height 22
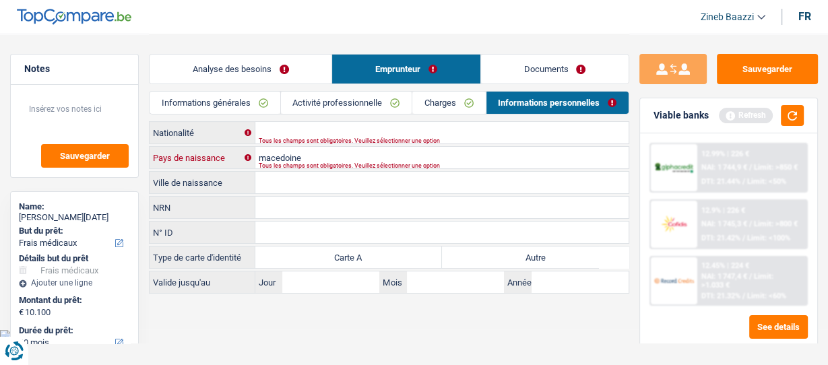
type input "macedoine"
click at [309, 177] on input "Ville de naissance" at bounding box center [441, 183] width 373 height 22
type input "tahrai"
click at [278, 163] on div "Tous les champs sont obligatoires. Veuillez sélectionner une option" at bounding box center [425, 165] width 332 height 5
click at [279, 154] on input "macedoine" at bounding box center [441, 158] width 373 height 22
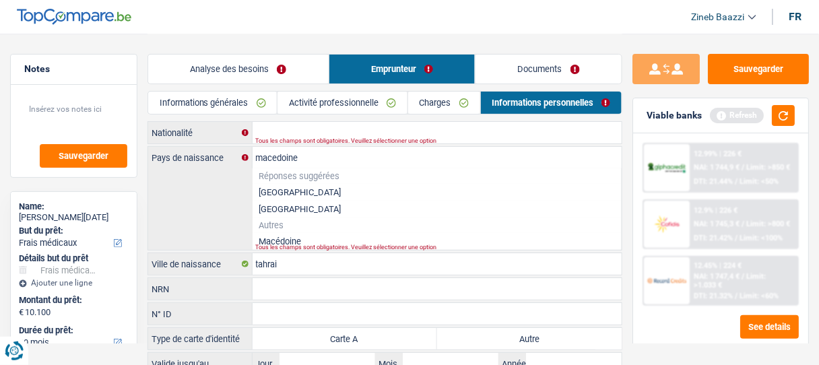
click at [286, 245] on div "Tous les champs sont obligatoires. Veuillez sélectionner une option" at bounding box center [420, 247] width 328 height 5
click at [284, 237] on li "Macédoine" at bounding box center [438, 241] width 370 height 17
type input "Macédoine"
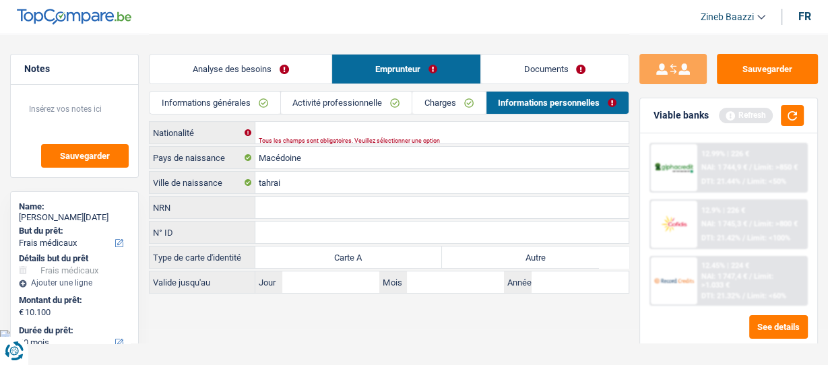
click at [278, 138] on div "Tous les champs sont obligatoires. Veuillez sélectionner une option" at bounding box center [425, 140] width 332 height 5
click at [267, 133] on input "Nationalité" at bounding box center [441, 133] width 373 height 22
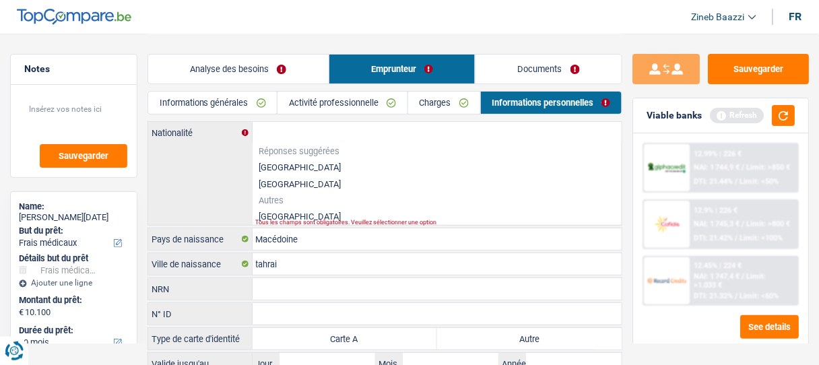
click at [277, 170] on li "[GEOGRAPHIC_DATA]" at bounding box center [438, 167] width 370 height 17
type input "[GEOGRAPHIC_DATA]"
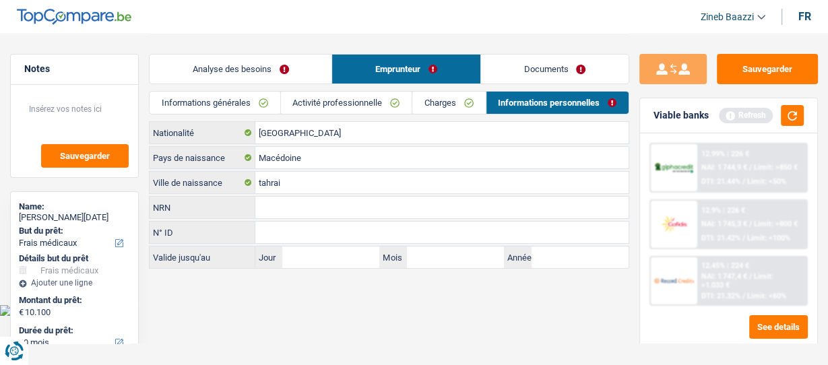
drag, startPoint x: 555, startPoint y: 72, endPoint x: 532, endPoint y: 75, distance: 23.8
click at [555, 72] on link "Documents" at bounding box center [555, 69] width 148 height 29
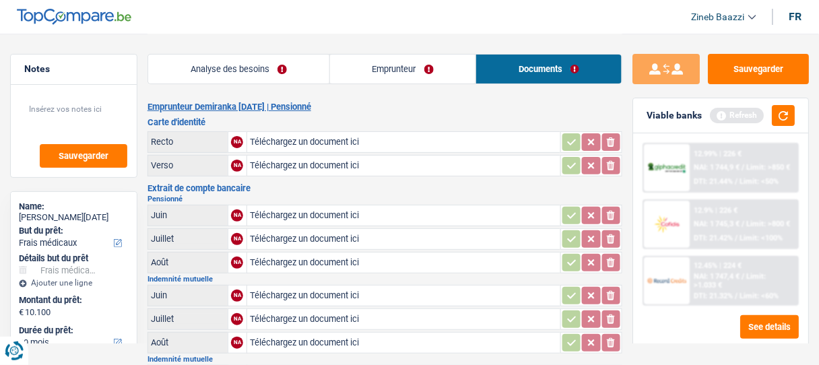
click at [271, 75] on link "Analyse des besoins" at bounding box center [238, 69] width 181 height 29
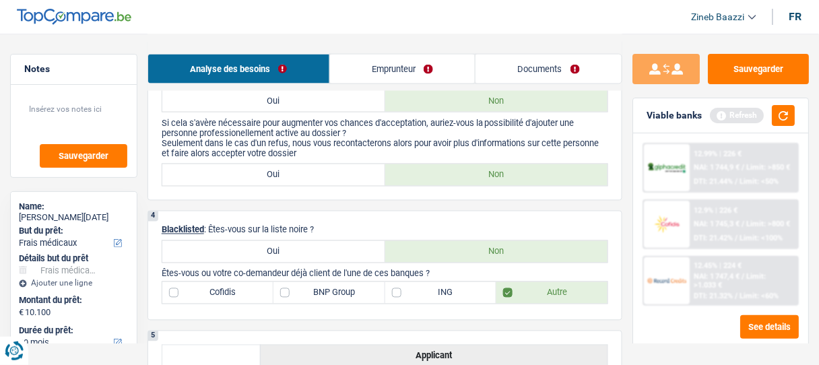
scroll to position [539, 0]
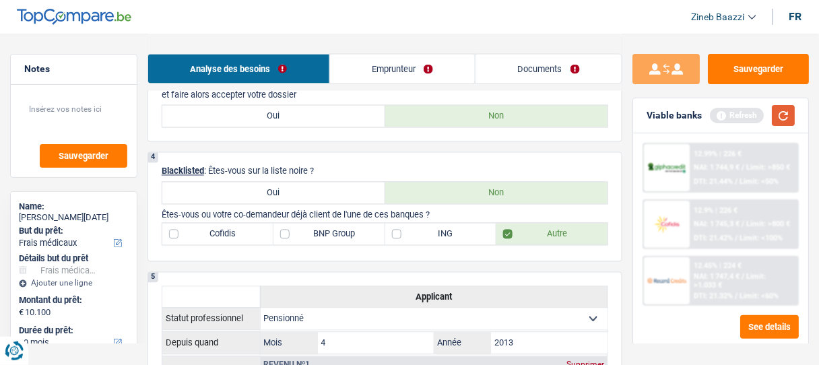
click at [785, 115] on button "button" at bounding box center [783, 115] width 23 height 21
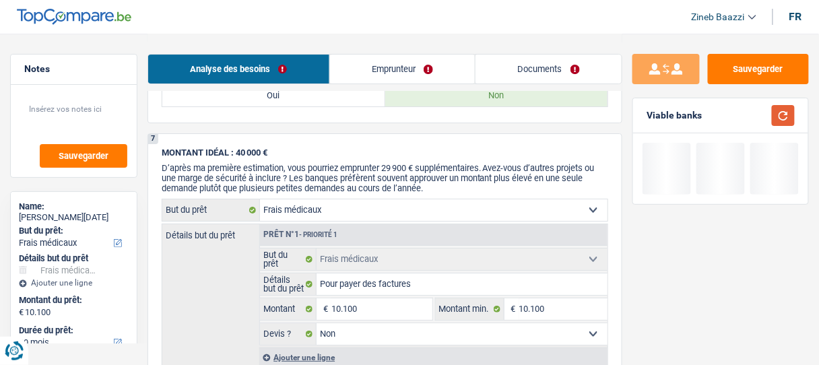
scroll to position [1132, 0]
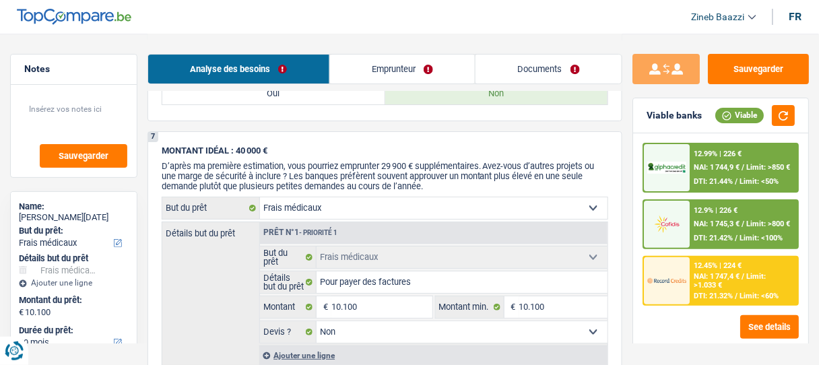
click at [710, 294] on span "DTI: 21.32%" at bounding box center [714, 296] width 39 height 9
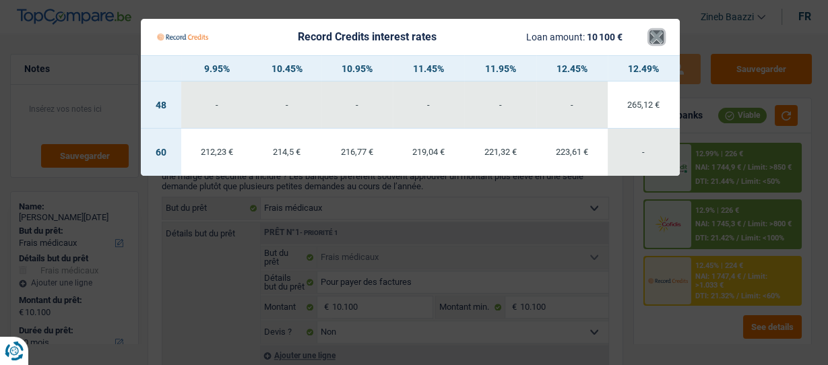
click at [652, 40] on button "×" at bounding box center [657, 36] width 14 height 13
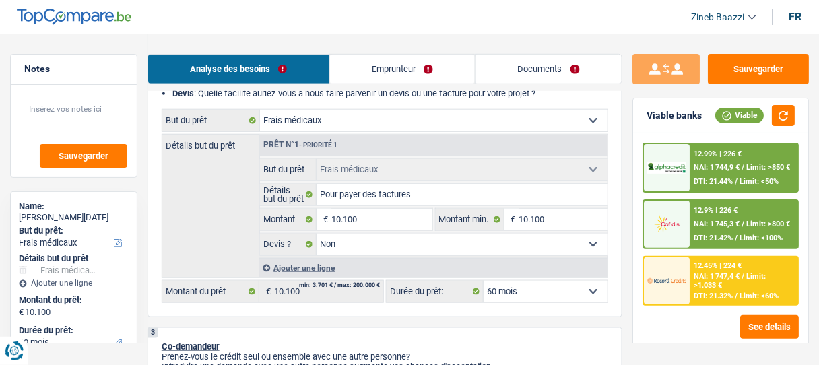
scroll to position [270, 0]
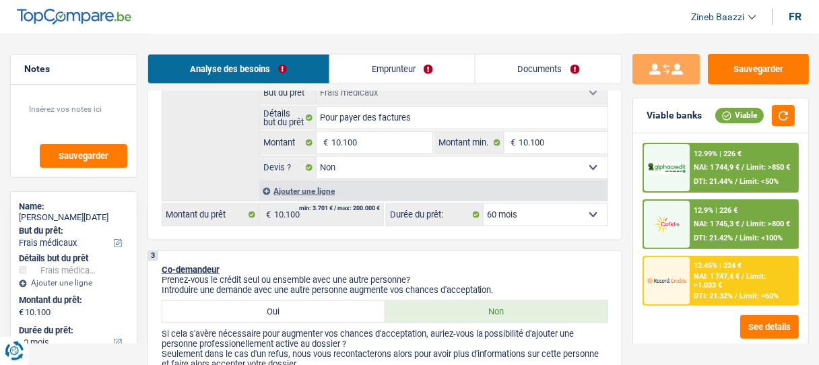
click at [531, 212] on select "12 mois 18 mois 24 mois 30 mois 36 mois 42 mois 48 mois 60 mois Sélectionner un…" at bounding box center [546, 215] width 124 height 22
click at [484, 204] on select "12 mois 18 mois 24 mois 30 mois 36 mois 42 mois 48 mois 60 mois Sélectionner un…" at bounding box center [546, 215] width 124 height 22
click at [698, 292] on span "DTI: 21.32%" at bounding box center [714, 296] width 39 height 9
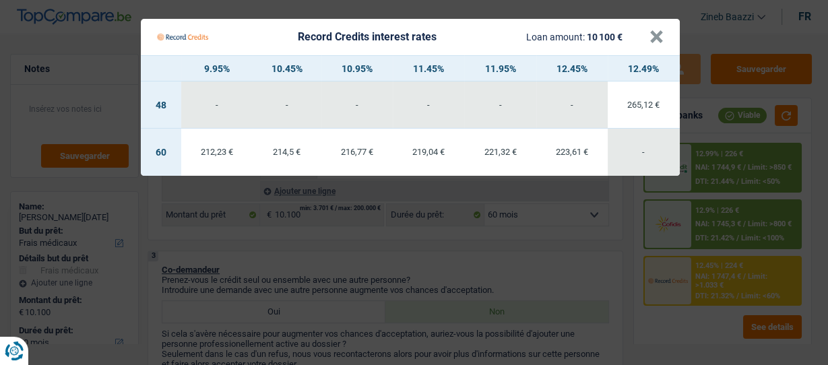
click at [648, 35] on div "Record Credits interest rates Loan amount: 10 100 €" at bounding box center [403, 37] width 493 height 26
click at [642, 38] on div "Record Credits interest rates Loan amount: 10 100 €" at bounding box center [403, 37] width 493 height 26
click at [652, 38] on button "×" at bounding box center [657, 36] width 14 height 13
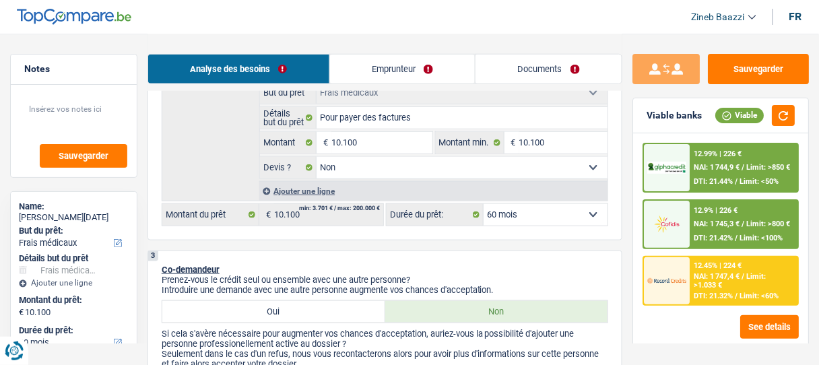
click at [718, 232] on div "12.9% | 226 € NAI: 1 745,3 € / Limit: >800 € DTI: 21.42% / Limit: <100%" at bounding box center [744, 224] width 107 height 47
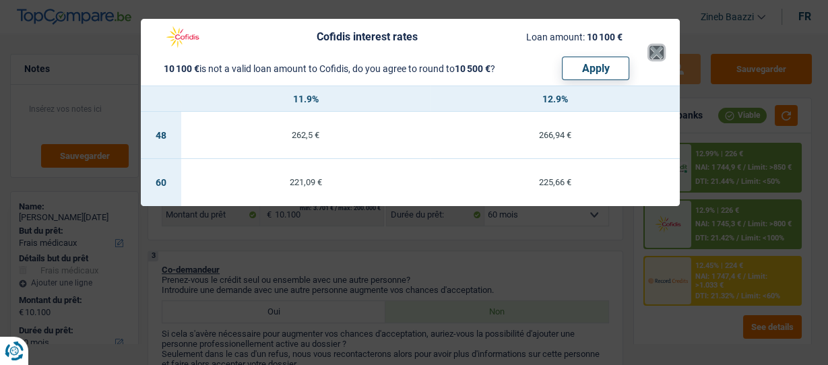
click at [650, 54] on button "×" at bounding box center [657, 52] width 14 height 13
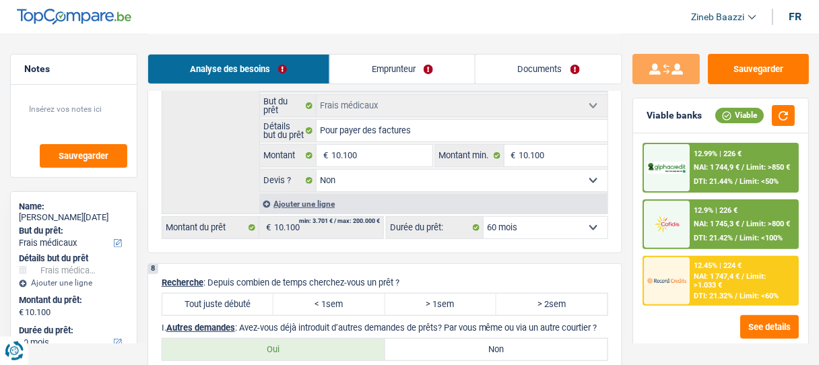
scroll to position [1294, 0]
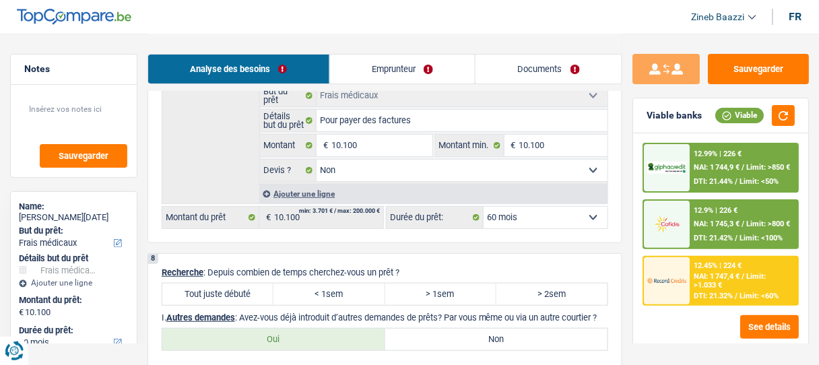
click at [244, 284] on label "Tout juste débuté" at bounding box center [217, 295] width 111 height 22
click at [244, 284] on input "Tout juste débuté" at bounding box center [217, 295] width 111 height 22
radio input "true"
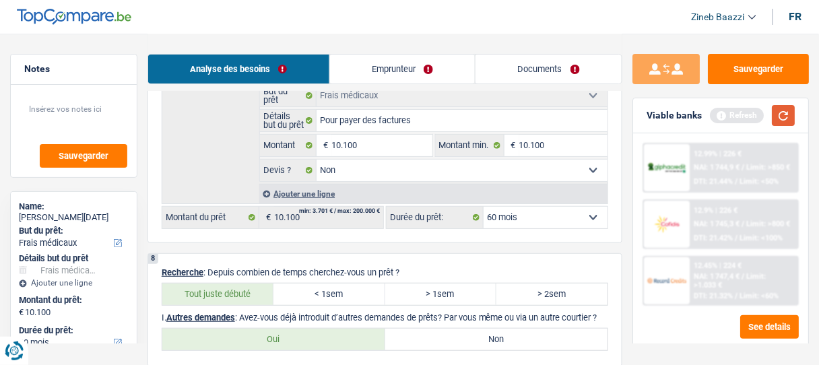
click at [786, 109] on button "button" at bounding box center [783, 115] width 23 height 21
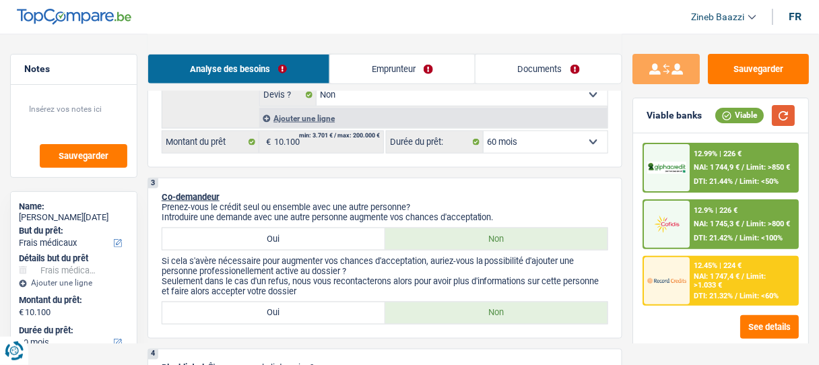
scroll to position [323, 0]
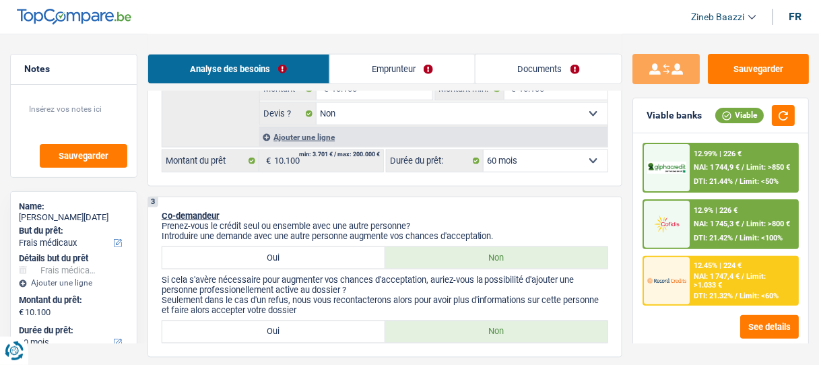
click at [699, 262] on div "12.45% | 224 €" at bounding box center [719, 265] width 48 height 9
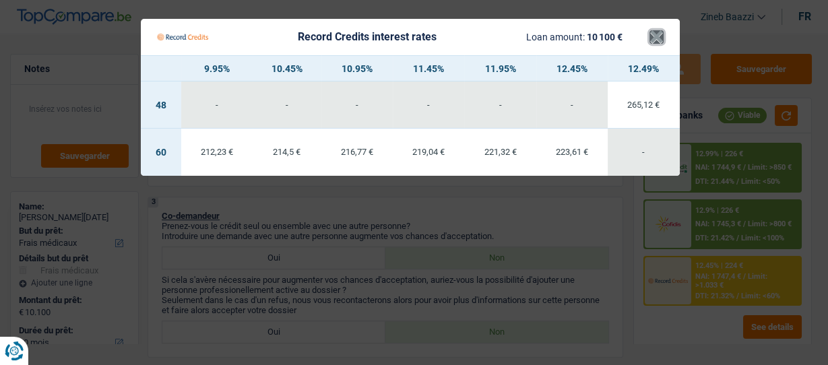
click at [655, 44] on button "×" at bounding box center [657, 36] width 14 height 13
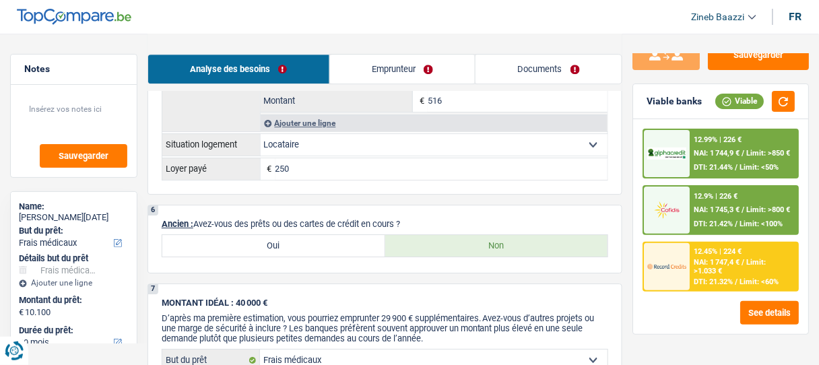
scroll to position [1186, 0]
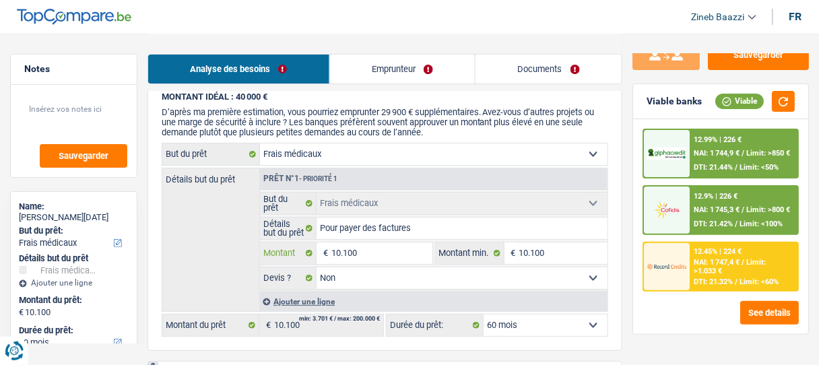
click at [387, 243] on input "10.100" at bounding box center [382, 254] width 100 height 22
click at [625, 286] on div "Sauvegarder Viable banks Viable 12.99% | 226 € NAI: 1 744,9 € / Limit: >850 € D…" at bounding box center [721, 199] width 197 height 290
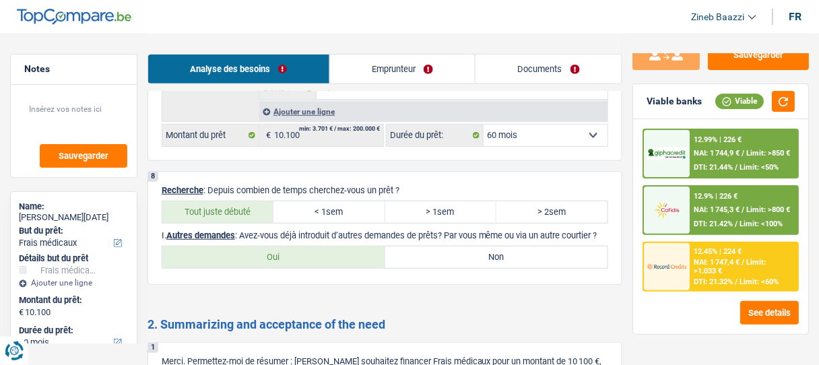
scroll to position [1402, 0]
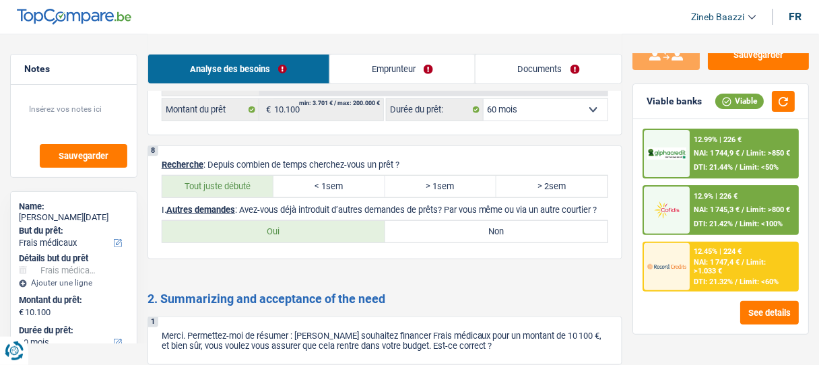
click at [466, 235] on label "Non" at bounding box center [496, 232] width 223 height 22
click at [466, 235] on input "Non" at bounding box center [496, 232] width 223 height 22
radio input "true"
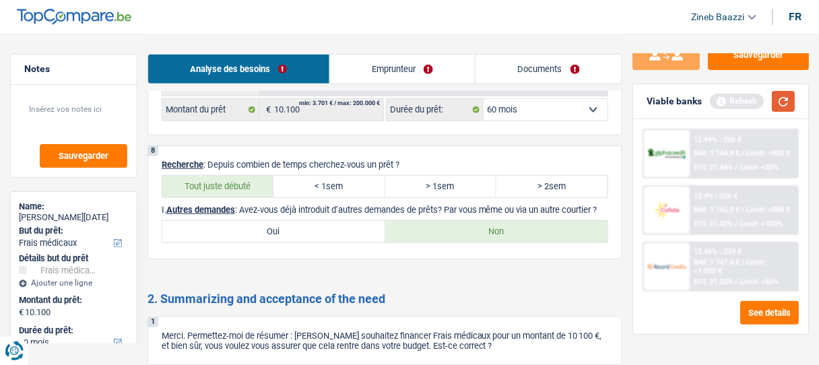
click at [780, 106] on button "button" at bounding box center [783, 101] width 23 height 21
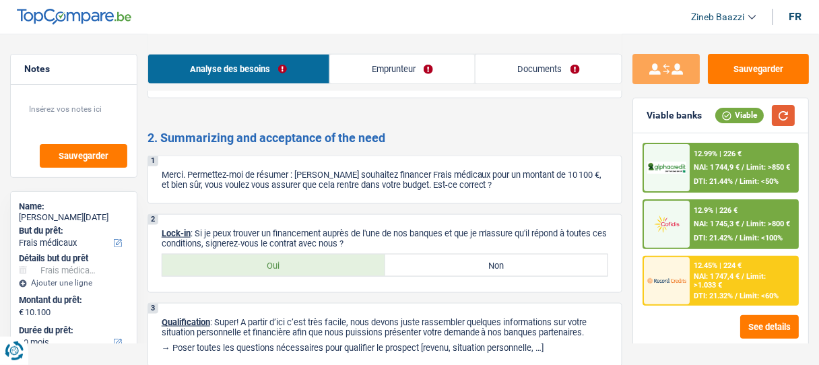
scroll to position [1563, 0]
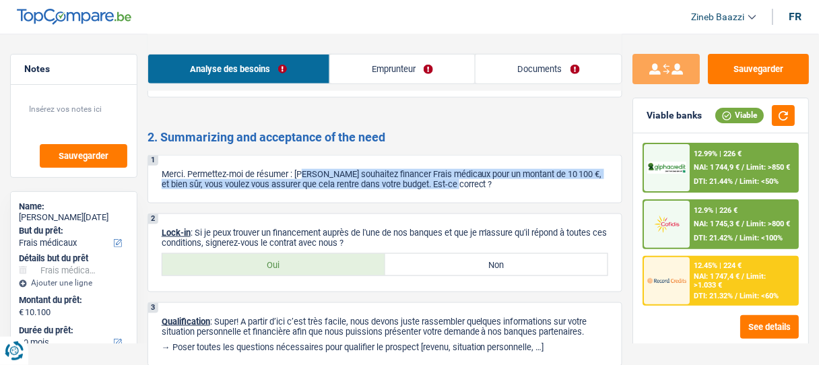
drag, startPoint x: 307, startPoint y: 173, endPoint x: 495, endPoint y: 185, distance: 188.4
click at [495, 185] on p "Merci. Permettez-moi de résumer : Vous souhaitez financer Frais médicaux pour u…" at bounding box center [385, 179] width 447 height 20
click at [488, 185] on p "Merci. Permettez-moi de résumer : Vous souhaitez financer Frais médicaux pour u…" at bounding box center [385, 179] width 447 height 20
drag, startPoint x: 399, startPoint y: 170, endPoint x: 530, endPoint y: 188, distance: 132.7
click at [530, 188] on div "1 Merci. Permettez-moi de résumer : Vous souhaitez financer Frais médicaux pour…" at bounding box center [385, 179] width 475 height 49
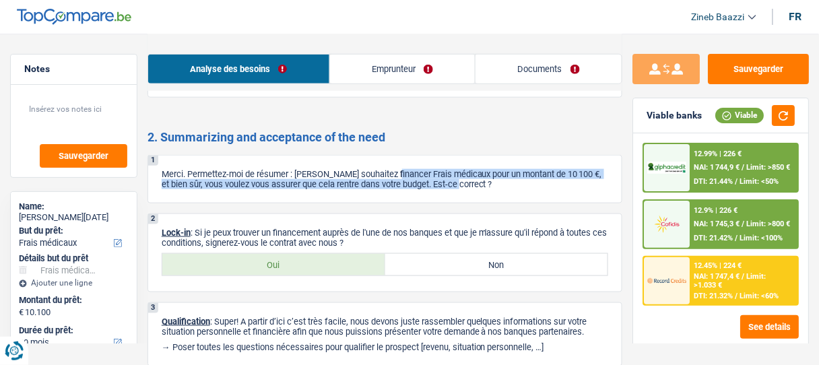
click at [530, 188] on div "1 Merci. Permettez-moi de résumer : Vous souhaitez financer Frais médicaux pour…" at bounding box center [385, 179] width 475 height 49
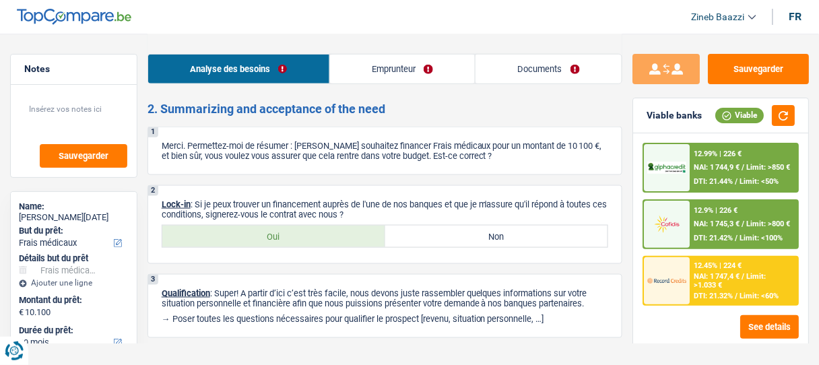
scroll to position [1617, 0]
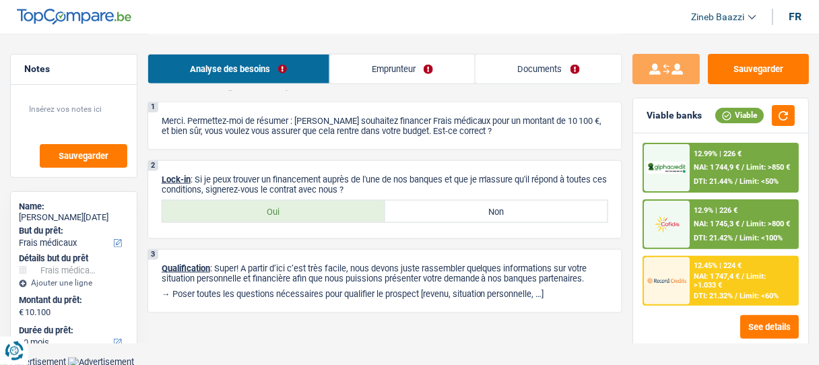
drag, startPoint x: 199, startPoint y: 179, endPoint x: 596, endPoint y: 186, distance: 397.0
click at [596, 186] on p "Lock-in : Si je peux trouver un financement auprès de l'une de nos banques et q…" at bounding box center [385, 185] width 447 height 20
drag, startPoint x: 206, startPoint y: 177, endPoint x: 399, endPoint y: 183, distance: 192.8
click at [399, 183] on p "Lock-in : Si je peux trouver un financement auprès de l'une de nos banques et q…" at bounding box center [385, 185] width 447 height 20
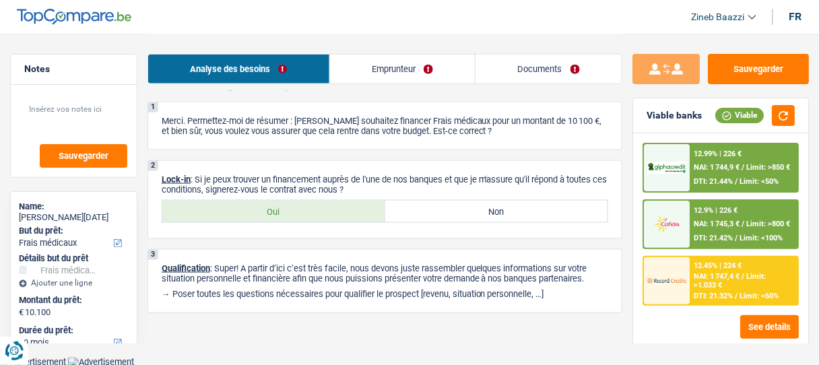
click at [396, 194] on div "2 Lock-in : Si je peux trouver un financement auprès de l'une de nos banques et…" at bounding box center [385, 199] width 475 height 79
click at [319, 214] on label "Oui" at bounding box center [273, 212] width 223 height 22
click at [319, 214] on input "Oui" at bounding box center [273, 212] width 223 height 22
radio input "true"
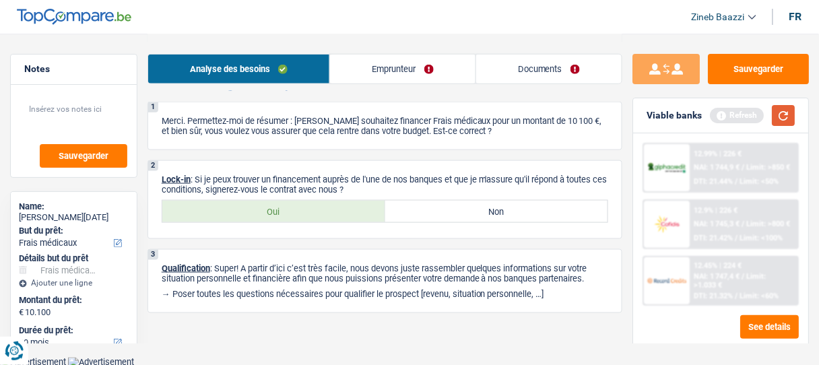
click at [783, 111] on button "button" at bounding box center [783, 115] width 23 height 21
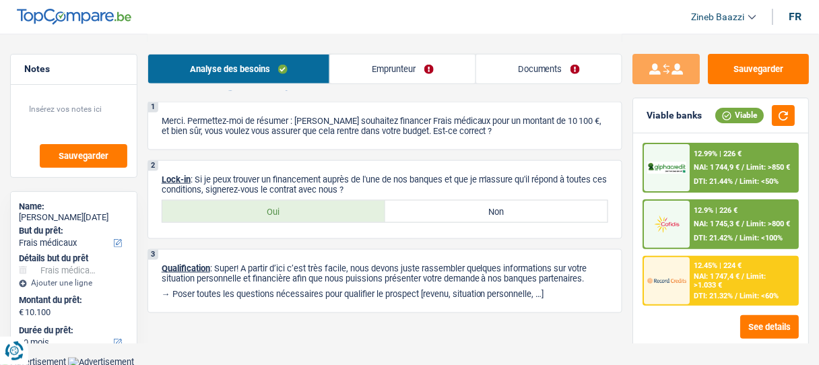
click at [511, 65] on link "Documents" at bounding box center [549, 69] width 146 height 29
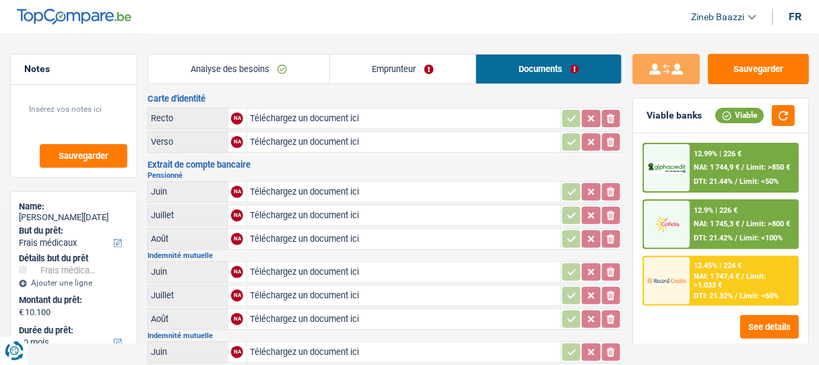
scroll to position [0, 0]
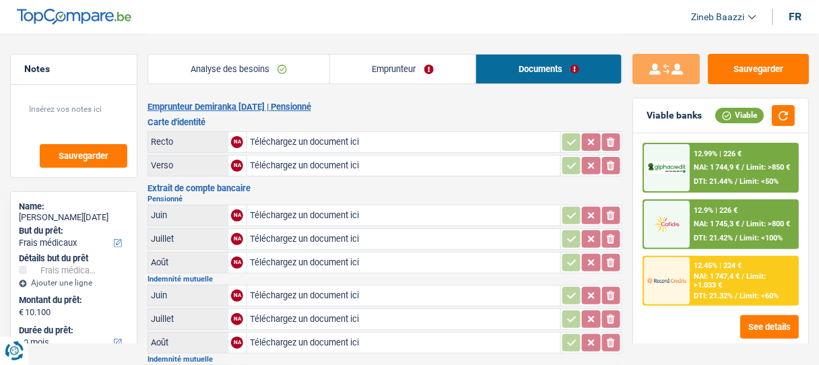
click at [427, 19] on header "Zineb Baazzi Se déconnecter fr" at bounding box center [409, 17] width 819 height 34
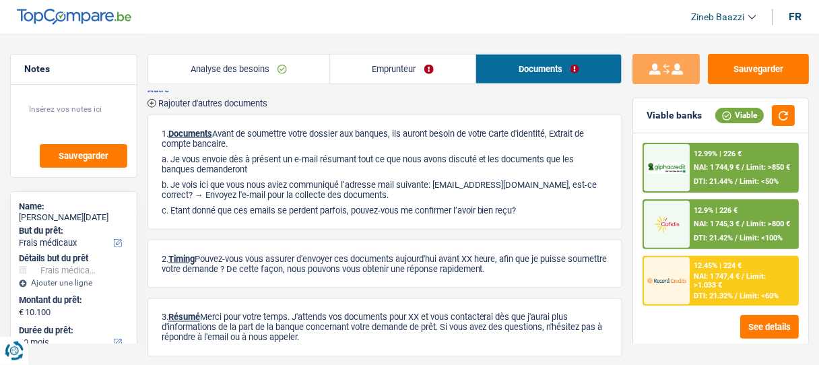
scroll to position [418, 0]
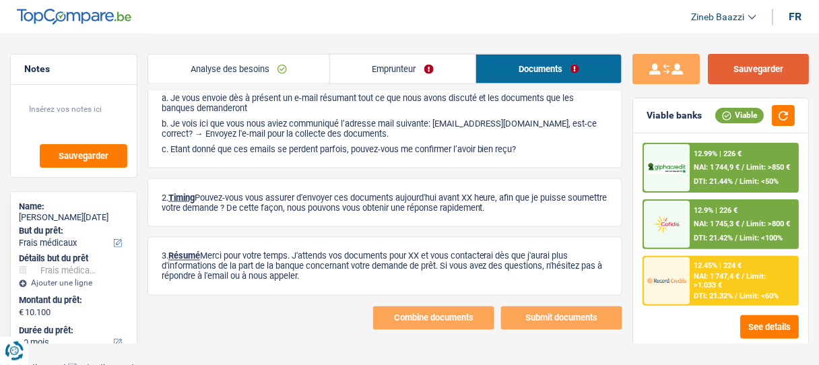
click at [746, 54] on button "Sauvegarder" at bounding box center [758, 69] width 101 height 30
